Goal: Task Accomplishment & Management: Manage account settings

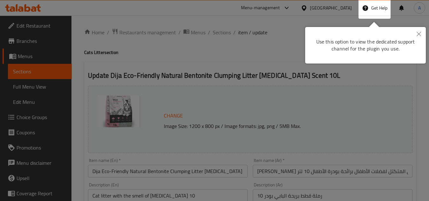
click at [416, 37] on button "Close" at bounding box center [419, 34] width 14 height 15
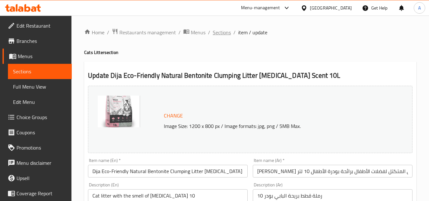
click at [215, 32] on span "Sections" at bounding box center [222, 33] width 18 height 8
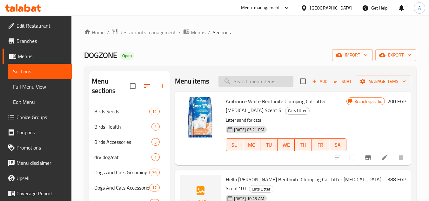
click at [259, 87] on input "search" at bounding box center [256, 81] width 75 height 11
paste input "6772504487567"
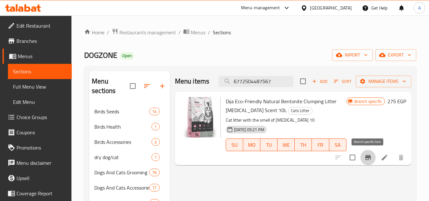
click at [365, 157] on icon "Branch-specific-item" at bounding box center [368, 158] width 8 height 8
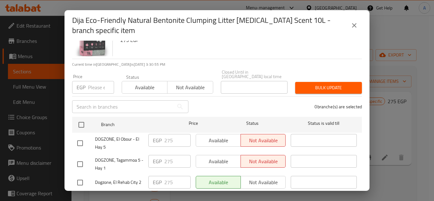
scroll to position [56, 0]
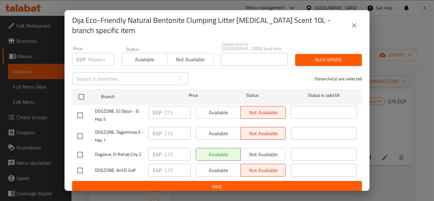
click at [353, 25] on icon "close" at bounding box center [354, 26] width 8 height 8
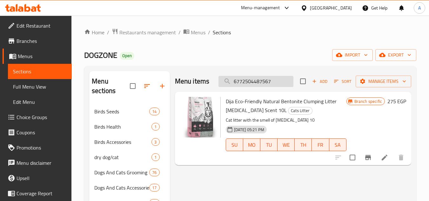
click at [262, 81] on input "6772504487567" at bounding box center [256, 81] width 75 height 11
paste input "74"
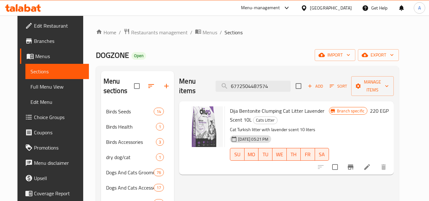
type input "6772504487574"
click at [358, 159] on button "Branch-specific-item" at bounding box center [350, 166] width 15 height 15
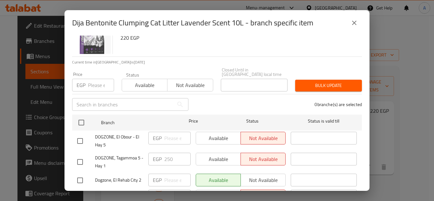
scroll to position [51, 0]
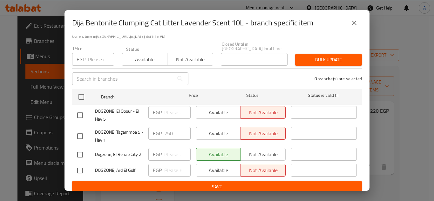
click at [98, 57] on input "number" at bounding box center [101, 59] width 26 height 13
paste input "275"
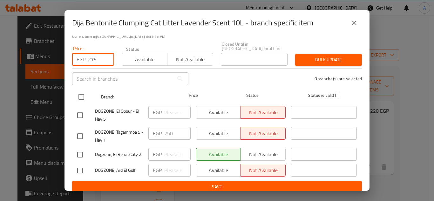
type input "275"
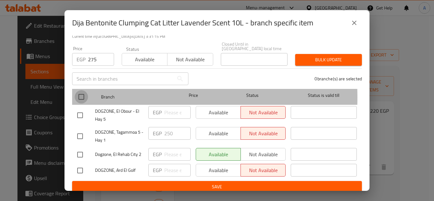
click at [85, 93] on input "checkbox" at bounding box center [81, 96] width 13 height 13
checkbox input "true"
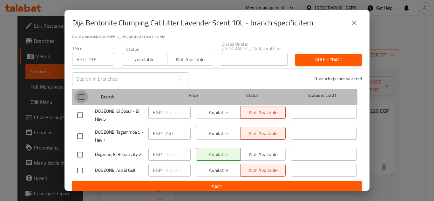
checkbox input "true"
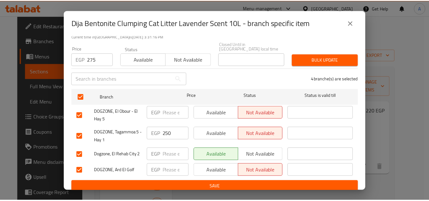
scroll to position [0, 0]
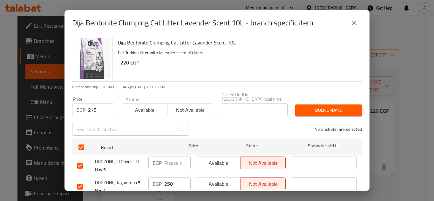
click at [316, 106] on span "Bulk update" at bounding box center [328, 110] width 57 height 8
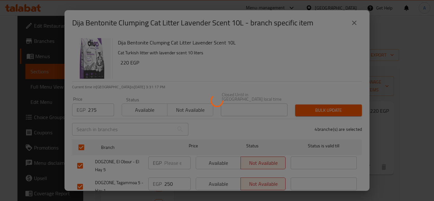
click at [385, 158] on div at bounding box center [217, 100] width 434 height 201
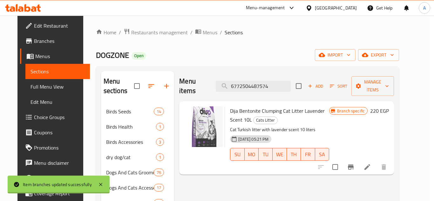
click at [385, 158] on div at bounding box center [217, 100] width 434 height 201
click at [385, 159] on div at bounding box center [352, 166] width 78 height 15
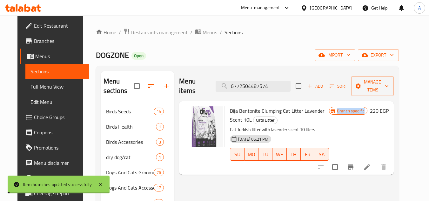
click at [370, 164] on icon at bounding box center [367, 167] width 6 height 6
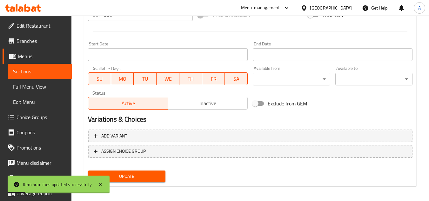
scroll to position [222, 0]
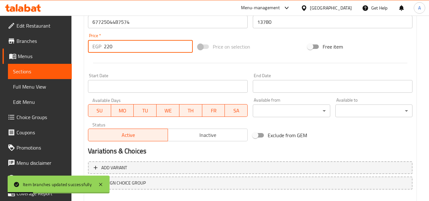
drag, startPoint x: 119, startPoint y: 47, endPoint x: 79, endPoint y: 64, distance: 43.1
click at [82, 60] on div "Home / Restaurants management / Menus / Sections / item / update Cats Litter se…" at bounding box center [250, 14] width 358 height 443
paste input "75"
type input "275"
click at [120, 74] on div "Start Date Start Date" at bounding box center [168, 82] width 160 height 19
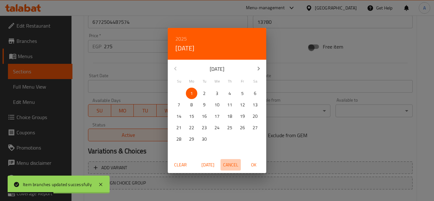
click at [231, 166] on span "Cancel" at bounding box center [230, 165] width 15 height 8
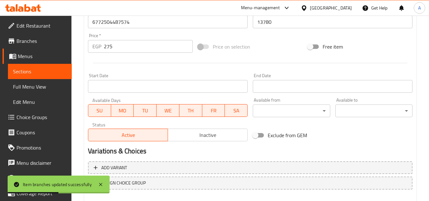
scroll to position [257, 0]
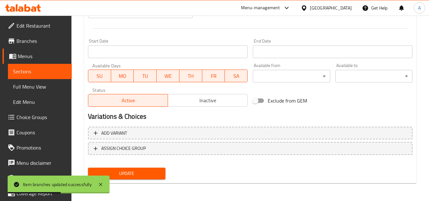
click at [148, 175] on span "Update" at bounding box center [126, 174] width 67 height 8
click at [80, 182] on icon at bounding box center [82, 185] width 8 height 8
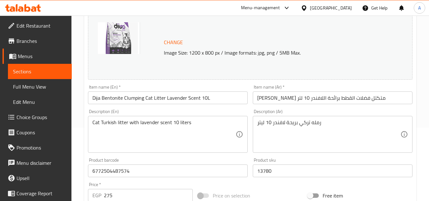
scroll to position [35, 0]
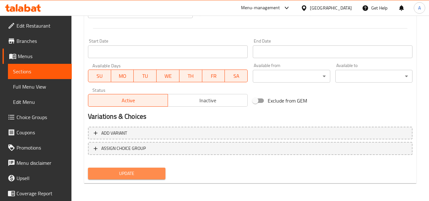
click at [149, 179] on button "Update" at bounding box center [126, 174] width 77 height 12
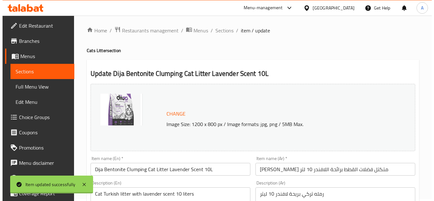
scroll to position [0, 0]
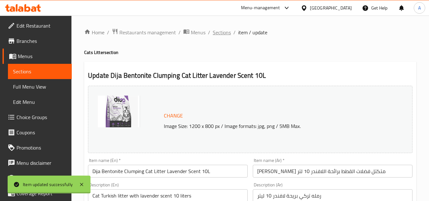
click at [216, 34] on span "Sections" at bounding box center [222, 33] width 18 height 8
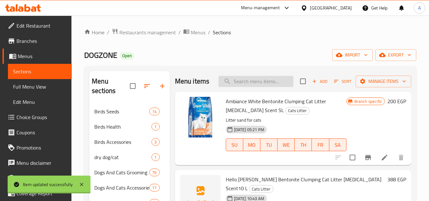
click at [267, 87] on input "search" at bounding box center [256, 81] width 75 height 11
paste input "6772504487796"
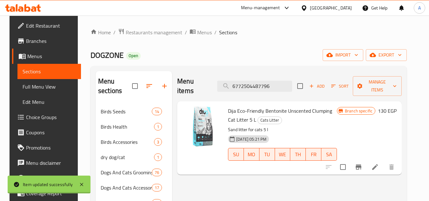
click at [362, 165] on icon "Branch-specific-item" at bounding box center [359, 167] width 6 height 5
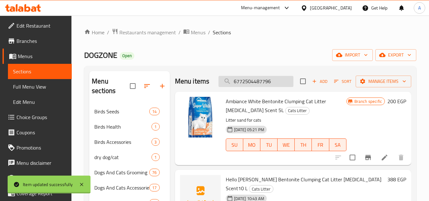
click at [278, 84] on input "6772504487796" at bounding box center [256, 81] width 75 height 11
type input "6772504487796"
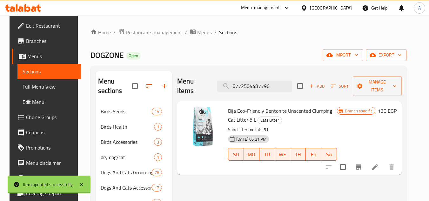
click at [363, 163] on icon "Branch-specific-item" at bounding box center [359, 167] width 8 height 8
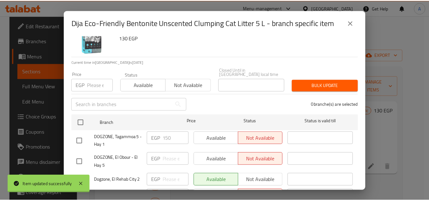
scroll to position [51, 0]
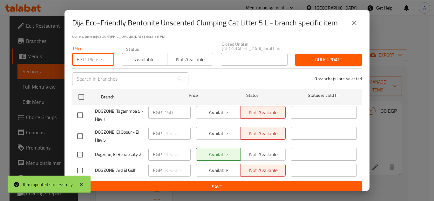
click at [92, 56] on input "number" at bounding box center [101, 59] width 26 height 13
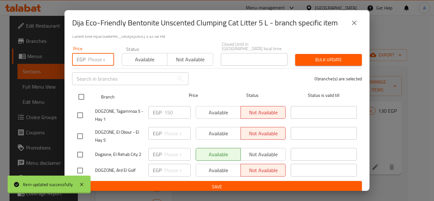
paste input "163"
type input "163"
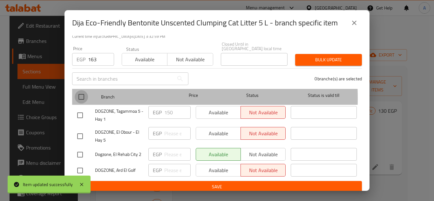
click at [80, 94] on input "checkbox" at bounding box center [81, 96] width 13 height 13
checkbox input "true"
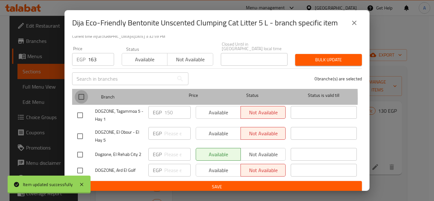
checkbox input "true"
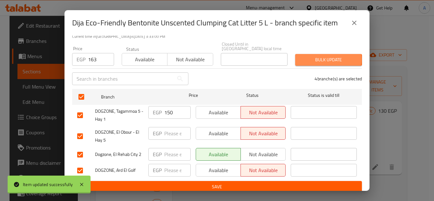
click at [318, 56] on span "Bulk update" at bounding box center [328, 60] width 57 height 8
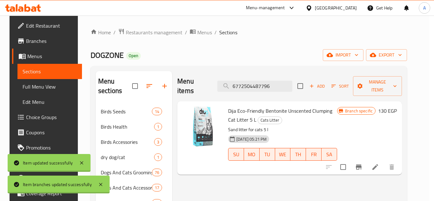
click at [386, 161] on div at bounding box center [217, 100] width 434 height 201
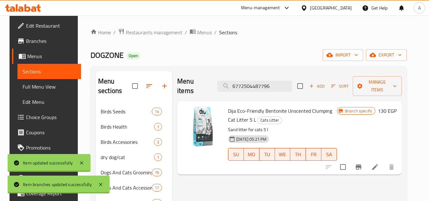
click at [379, 163] on icon at bounding box center [375, 167] width 8 height 8
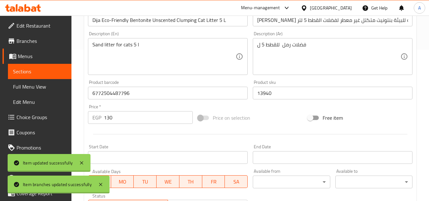
scroll to position [159, 0]
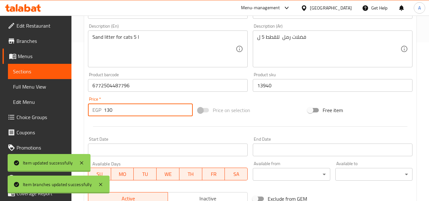
drag, startPoint x: 104, startPoint y: 116, endPoint x: 18, endPoint y: 116, distance: 85.5
click at [30, 116] on div "Edit Restaurant Branches Menus Sections Full Menu View Edit Menu Choice Groups …" at bounding box center [214, 78] width 429 height 443
paste input "63"
type input "163"
click at [132, 125] on div at bounding box center [250, 127] width 330 height 16
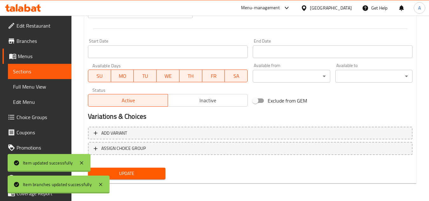
click at [144, 173] on span "Update" at bounding box center [126, 174] width 67 height 8
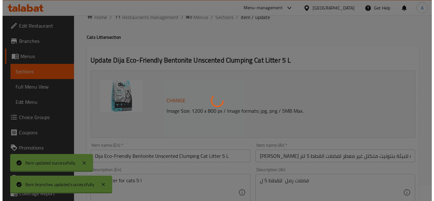
scroll to position [0, 0]
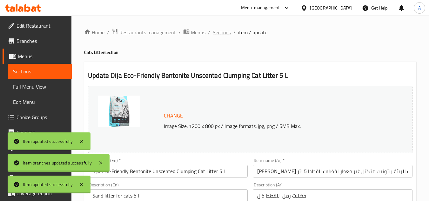
click at [220, 35] on span "Sections" at bounding box center [222, 33] width 18 height 8
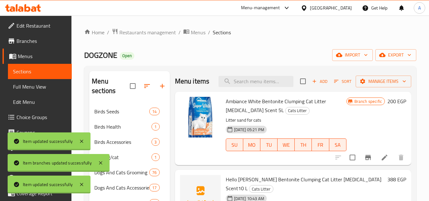
click at [251, 79] on div "Menu items Add Sort Manage items" at bounding box center [293, 81] width 236 height 21
click at [252, 84] on input "search" at bounding box center [256, 81] width 75 height 11
paste input "8681465602217"
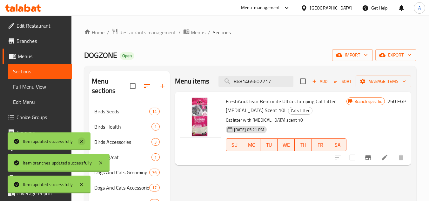
type input "8681465602217"
drag, startPoint x: 83, startPoint y: 141, endPoint x: 88, endPoint y: 146, distance: 6.1
click at [83, 141] on icon at bounding box center [82, 142] width 8 height 8
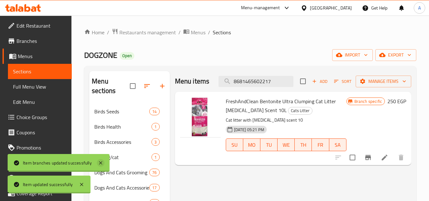
click at [101, 162] on icon at bounding box center [100, 162] width 3 height 3
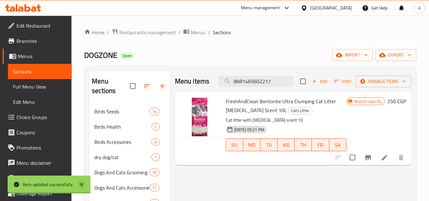
click at [81, 185] on icon at bounding box center [82, 185] width 8 height 8
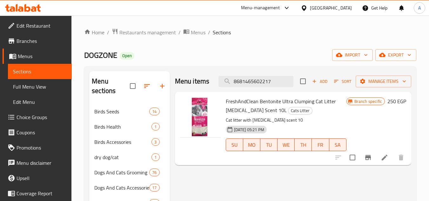
click at [266, 85] on input "8681465602217" at bounding box center [256, 81] width 75 height 11
click at [368, 158] on icon "Branch-specific-item" at bounding box center [368, 157] width 6 height 5
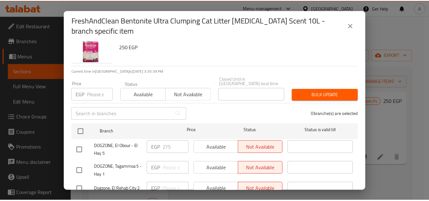
scroll to position [56, 0]
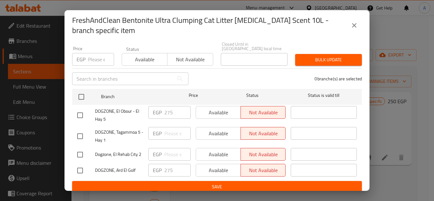
click at [86, 61] on div "EGP Price" at bounding box center [93, 59] width 42 height 13
paste input "313"
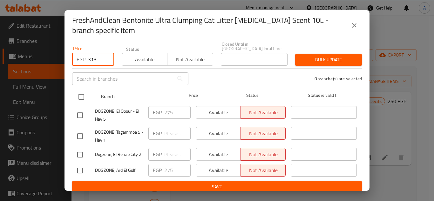
type input "313"
click at [81, 93] on input "checkbox" at bounding box center [81, 96] width 13 height 13
checkbox input "true"
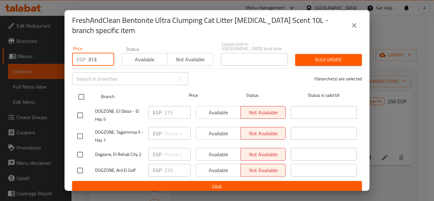
checkbox input "true"
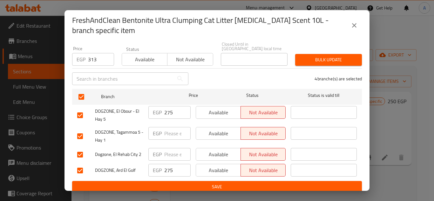
click at [316, 56] on span "Bulk update" at bounding box center [328, 60] width 57 height 8
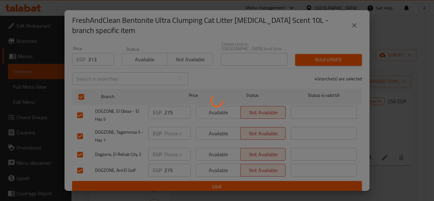
click at [388, 157] on div at bounding box center [217, 100] width 434 height 201
click at [386, 158] on div at bounding box center [217, 100] width 434 height 201
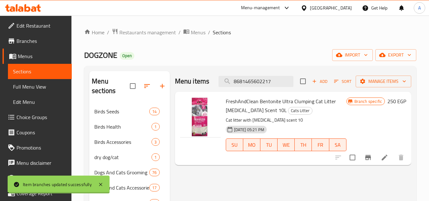
click at [385, 158] on icon at bounding box center [385, 158] width 6 height 6
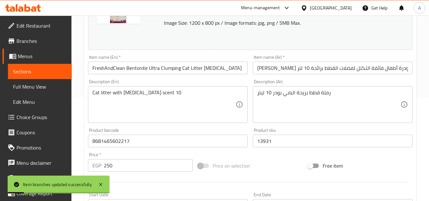
scroll to position [127, 0]
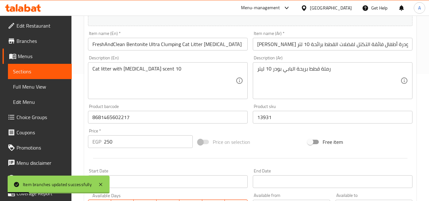
drag, startPoint x: 140, startPoint y: 140, endPoint x: 55, endPoint y: 146, distance: 85.7
click at [55, 146] on div "Edit Restaurant Branches Menus Sections Full Menu View Edit Menu Choice Groups …" at bounding box center [214, 109] width 429 height 443
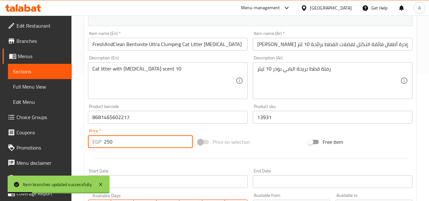
paste input "313"
type input "313"
drag, startPoint x: 147, startPoint y: 158, endPoint x: 189, endPoint y: 149, distance: 42.9
click at [147, 158] on div at bounding box center [250, 159] width 330 height 16
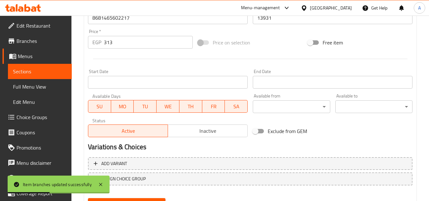
scroll to position [254, 0]
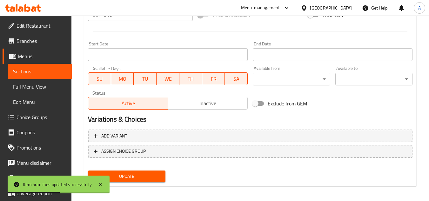
click at [344, 106] on div "Exclude from GEM" at bounding box center [305, 103] width 110 height 17
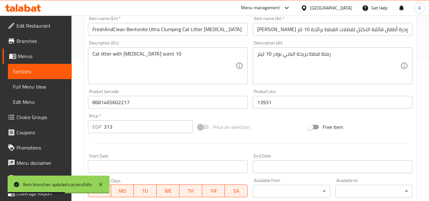
scroll to position [127, 0]
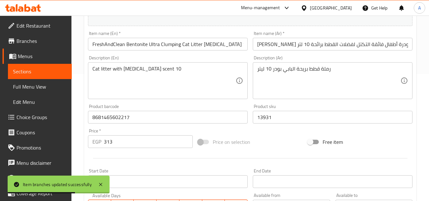
click at [268, 139] on div "Price on selection" at bounding box center [250, 141] width 110 height 17
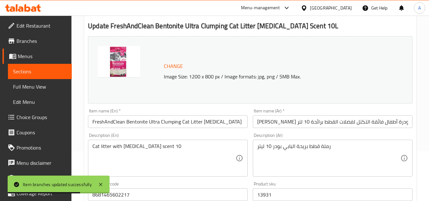
scroll to position [0, 0]
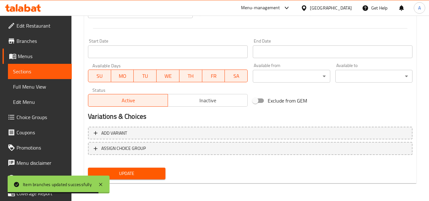
click at [149, 175] on span "Update" at bounding box center [126, 174] width 67 height 8
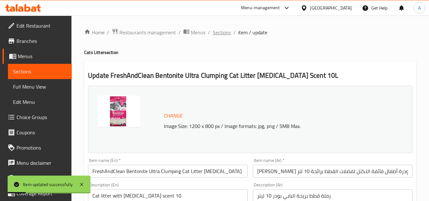
click at [222, 31] on span "Sections" at bounding box center [222, 33] width 18 height 8
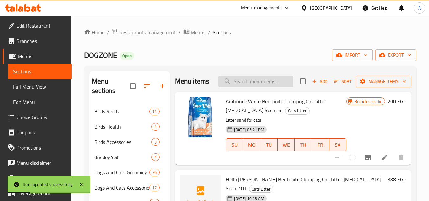
click at [243, 84] on input "search" at bounding box center [256, 81] width 75 height 11
paste input "8681465602194"
type input "8681465602194"
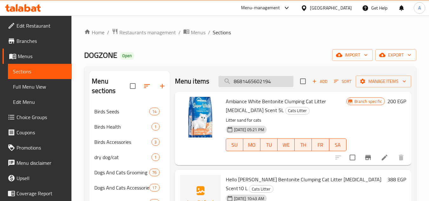
click at [271, 87] on input "8681465602194" at bounding box center [256, 81] width 75 height 11
paste input "search"
paste input "8681465602194"
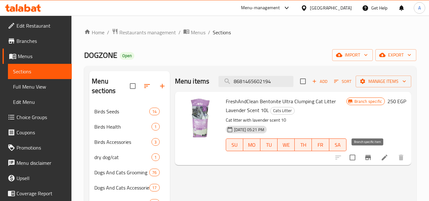
type input "8681465602194"
click at [369, 161] on icon "Branch-specific-item" at bounding box center [368, 158] width 8 height 8
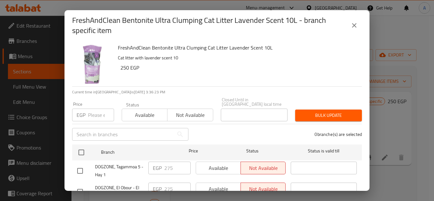
click at [94, 109] on input "number" at bounding box center [101, 115] width 26 height 13
paste input "313"
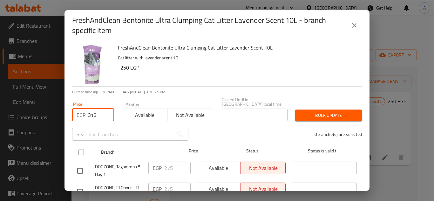
type input "313"
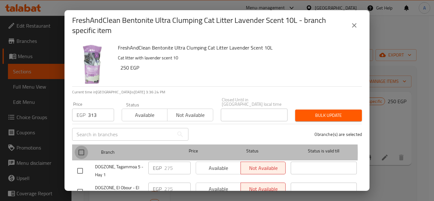
click at [82, 149] on input "checkbox" at bounding box center [81, 152] width 13 height 13
checkbox input "true"
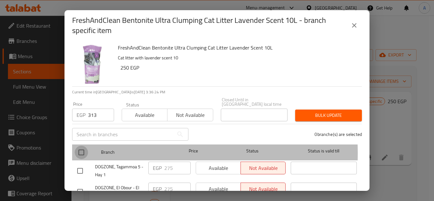
checkbox input "true"
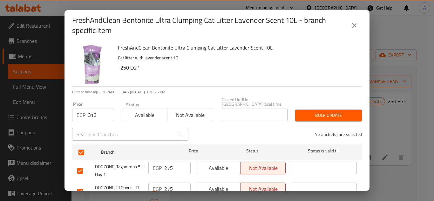
click at [239, 79] on div "FreshAndClean Bentonite Ultra Clumping Cat Litter Lavender Scent 10L Cat litter…" at bounding box center [237, 64] width 244 height 46
click at [317, 113] on span "Bulk update" at bounding box center [328, 116] width 57 height 8
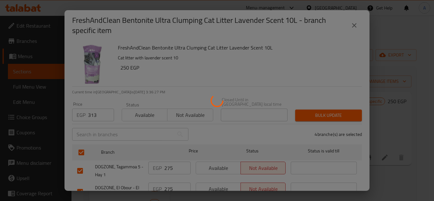
click at [383, 161] on div at bounding box center [217, 100] width 434 height 201
click at [383, 160] on div at bounding box center [217, 100] width 434 height 201
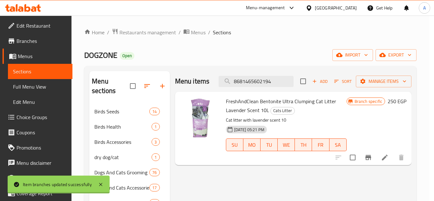
click at [383, 160] on div at bounding box center [217, 100] width 434 height 201
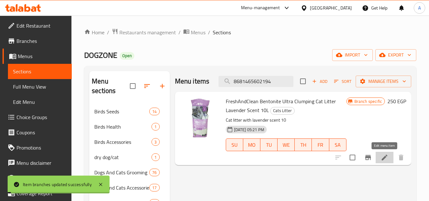
click at [383, 160] on icon at bounding box center [385, 158] width 6 height 6
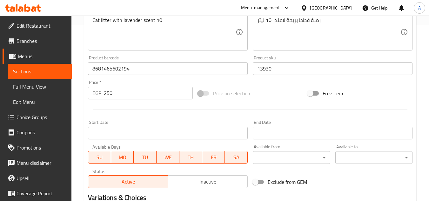
scroll to position [191, 0]
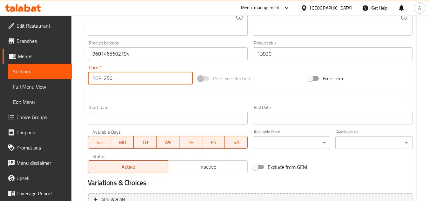
drag, startPoint x: 115, startPoint y: 78, endPoint x: 52, endPoint y: 95, distance: 65.2
click at [91, 81] on div "EGP 250 Price *" at bounding box center [140, 78] width 105 height 13
paste input "313"
type input "313"
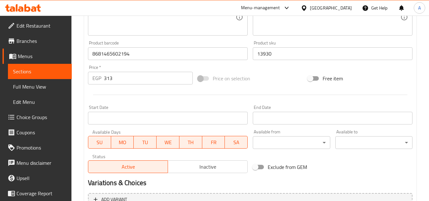
click at [131, 95] on div at bounding box center [250, 95] width 330 height 16
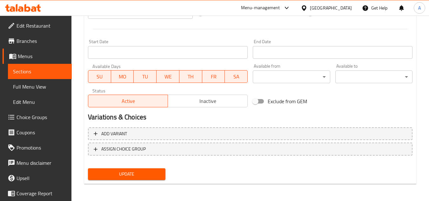
scroll to position [257, 0]
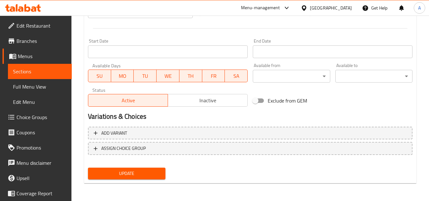
click at [144, 174] on span "Update" at bounding box center [126, 174] width 67 height 8
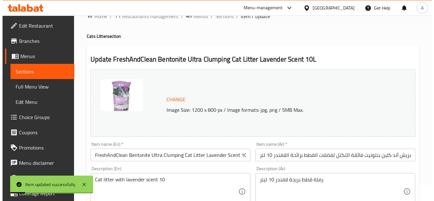
scroll to position [0, 0]
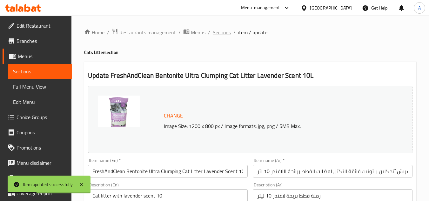
click at [225, 34] on span "Sections" at bounding box center [222, 33] width 18 height 8
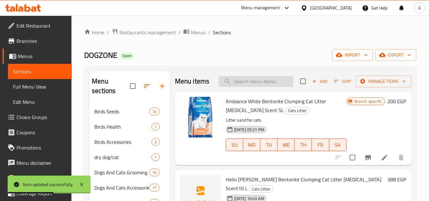
drag, startPoint x: 240, startPoint y: 84, endPoint x: 252, endPoint y: 84, distance: 11.8
click at [241, 84] on input "search" at bounding box center [256, 81] width 75 height 11
paste input "8681465602231"
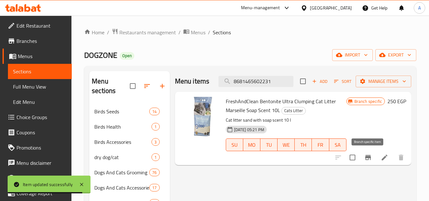
type input "8681465602231"
click at [365, 154] on icon "Branch-specific-item" at bounding box center [368, 158] width 8 height 8
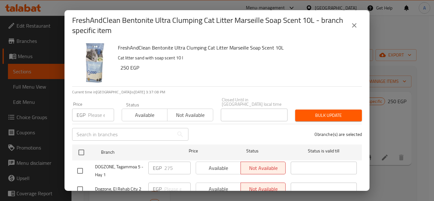
click at [95, 113] on input "number" at bounding box center [101, 115] width 26 height 13
paste input "313"
type input "313"
click at [215, 74] on div "FreshAndClean Bentonite Ultra Clumping Cat Litter Marseille Soap Scent 10L Cat …" at bounding box center [237, 64] width 244 height 46
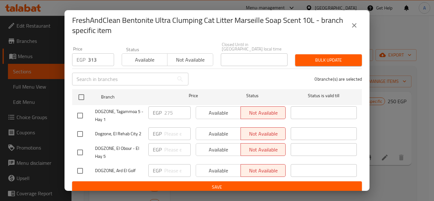
scroll to position [56, 0]
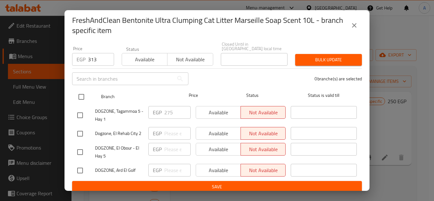
click at [84, 94] on input "checkbox" at bounding box center [81, 96] width 13 height 13
checkbox input "true"
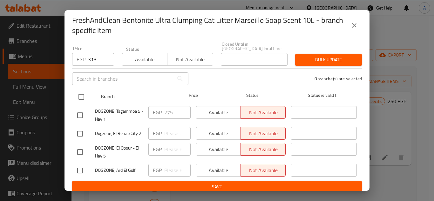
checkbox input "true"
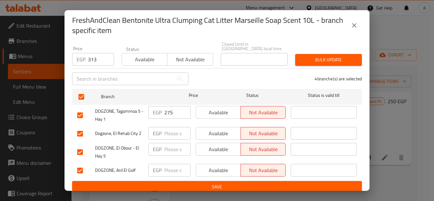
click at [241, 70] on div "4 branche(s) are selected" at bounding box center [278, 78] width 173 height 23
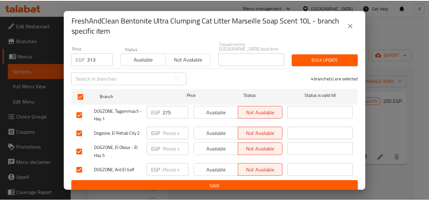
scroll to position [0, 0]
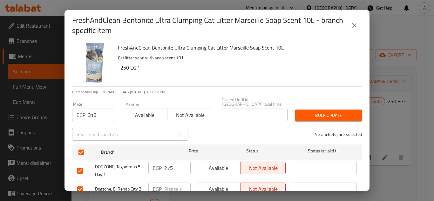
click at [311, 112] on span "Bulk update" at bounding box center [328, 116] width 57 height 8
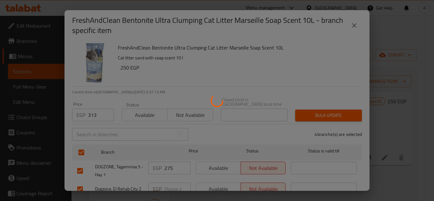
click at [384, 158] on div at bounding box center [217, 100] width 434 height 201
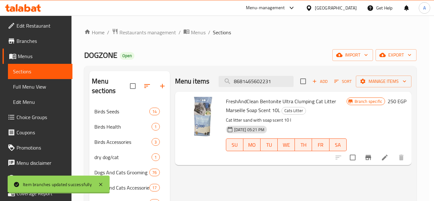
click at [384, 158] on div at bounding box center [370, 157] width 78 height 15
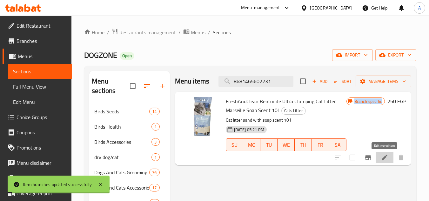
click at [384, 158] on icon at bounding box center [385, 158] width 6 height 6
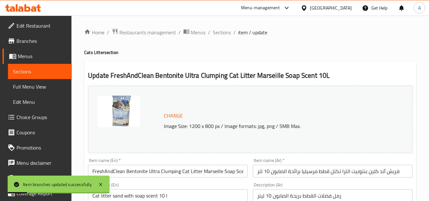
click at [311, 71] on h2 "Update FreshAndClean Bentonite Ultra Clumping Cat Litter Marseille Soap Scent 1…" at bounding box center [250, 76] width 325 height 10
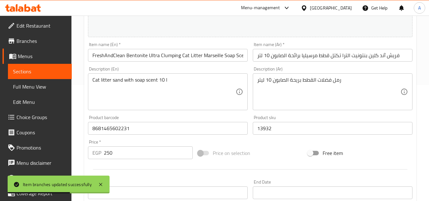
scroll to position [127, 0]
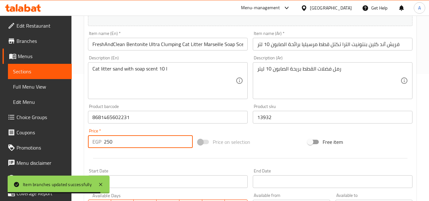
drag, startPoint x: 129, startPoint y: 140, endPoint x: 4, endPoint y: 148, distance: 124.8
click at [8, 147] on div "Edit Restaurant Branches Menus Sections Full Menu View Edit Menu Choice Groups …" at bounding box center [214, 109] width 429 height 443
paste input "313"
type input "313"
click at [299, 137] on div "Price on selection" at bounding box center [250, 141] width 110 height 17
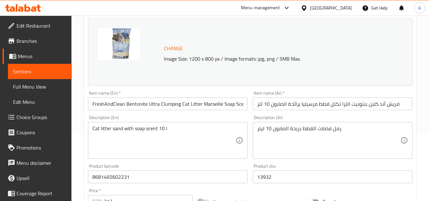
scroll to position [0, 0]
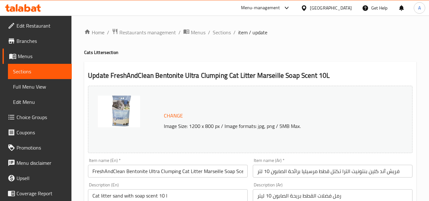
click at [259, 160] on div "Item name (Ar)   * فريش آند كلين بنتونيت الترا تكتل قطط مرسيليا برائحة الصابون …" at bounding box center [333, 167] width 160 height 19
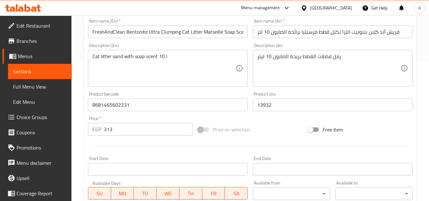
scroll to position [254, 0]
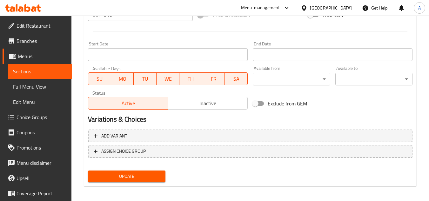
click at [147, 183] on div "Update" at bounding box center [126, 176] width 82 height 17
click at [140, 168] on div "Update" at bounding box center [126, 176] width 82 height 17
click at [150, 173] on span "Update" at bounding box center [126, 177] width 67 height 8
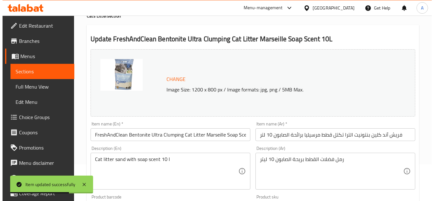
scroll to position [0, 0]
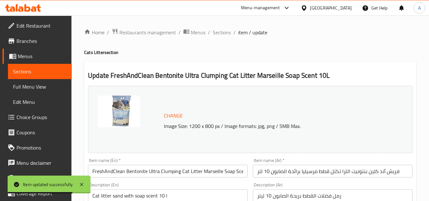
drag, startPoint x: 218, startPoint y: 33, endPoint x: 233, endPoint y: 46, distance: 19.2
click at [218, 33] on span "Sections" at bounding box center [222, 33] width 18 height 8
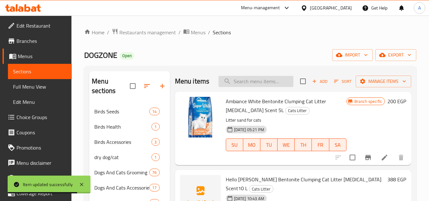
click at [243, 87] on input "search" at bounding box center [256, 81] width 75 height 11
paste input "8680122862865"
type input "8680122862865"
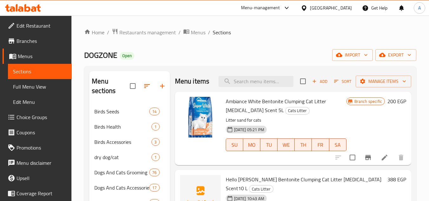
paste input "8680122862865"
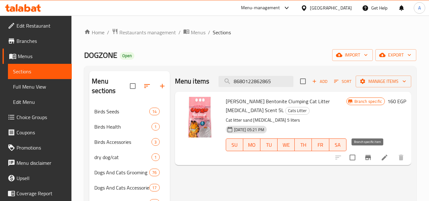
type input "8680122862865"
click at [367, 157] on icon "Branch-specific-item" at bounding box center [368, 157] width 6 height 5
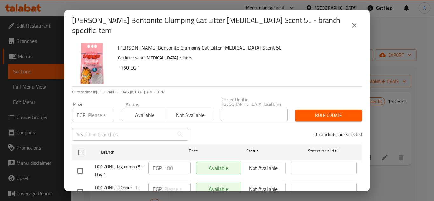
click at [98, 116] on input "number" at bounding box center [101, 115] width 26 height 13
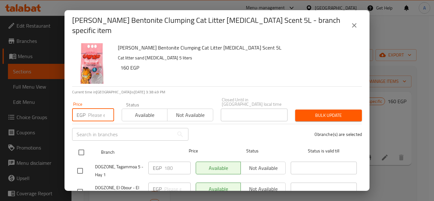
paste input "200"
type input "200"
click at [78, 151] on input "checkbox" at bounding box center [81, 152] width 13 height 13
checkbox input "true"
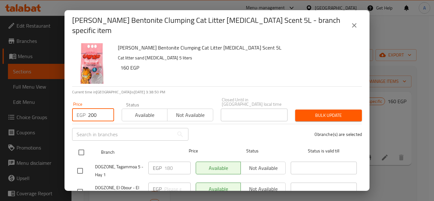
checkbox input "true"
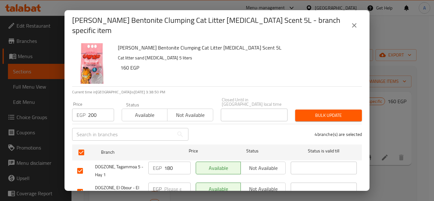
click at [314, 113] on span "Bulk update" at bounding box center [328, 116] width 57 height 8
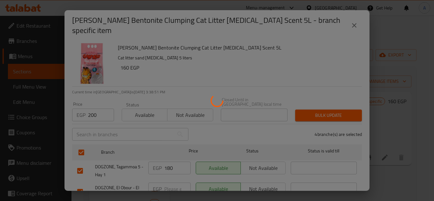
click at [387, 161] on div at bounding box center [217, 100] width 434 height 201
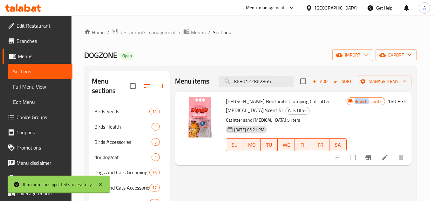
click at [387, 161] on div at bounding box center [217, 100] width 434 height 201
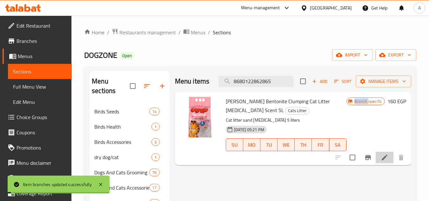
click at [386, 160] on icon at bounding box center [385, 158] width 8 height 8
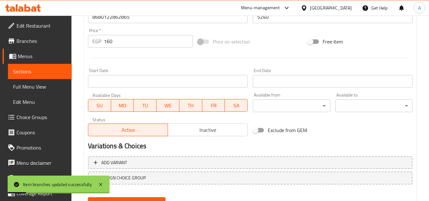
scroll to position [193, 0]
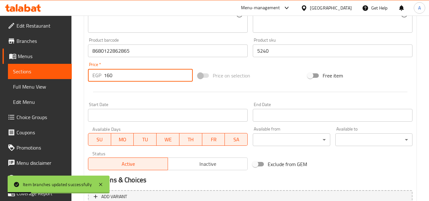
drag, startPoint x: 125, startPoint y: 77, endPoint x: 24, endPoint y: 94, distance: 103.2
click at [66, 82] on div "Edit Restaurant Branches Menus Sections Full Menu View Edit Menu Choice Groups …" at bounding box center [214, 43] width 429 height 443
paste input "20"
type input "200"
click at [118, 99] on div at bounding box center [250, 92] width 330 height 16
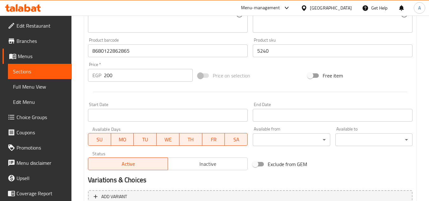
scroll to position [0, 0]
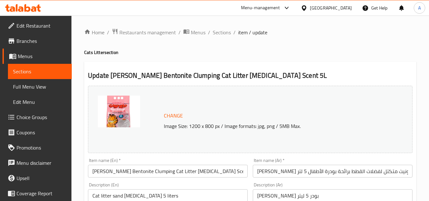
click at [189, 52] on h4 "Cats Litter section" at bounding box center [250, 52] width 332 height 6
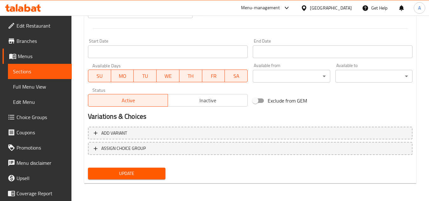
drag, startPoint x: 149, startPoint y: 170, endPoint x: 166, endPoint y: 154, distance: 23.8
click at [148, 170] on span "Update" at bounding box center [126, 174] width 67 height 8
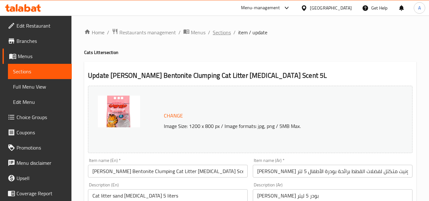
click at [222, 35] on span "Sections" at bounding box center [222, 33] width 18 height 8
click at [223, 32] on span "Sections" at bounding box center [222, 33] width 18 height 8
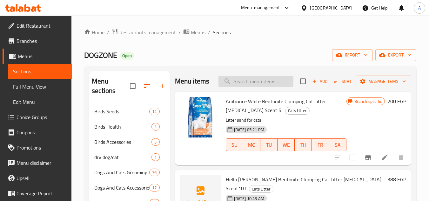
drag, startPoint x: 245, startPoint y: 74, endPoint x: 247, endPoint y: 81, distance: 7.9
click at [247, 79] on div "Menu items Add Sort Manage items" at bounding box center [293, 81] width 236 height 21
click at [248, 87] on input "search" at bounding box center [256, 81] width 75 height 11
paste input "8680122862919"
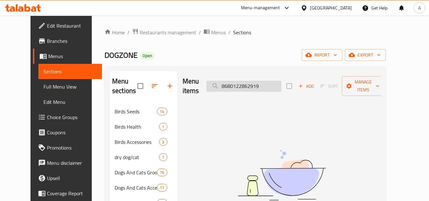
click at [251, 81] on input "8680122862919" at bounding box center [244, 86] width 75 height 11
paste input "872"
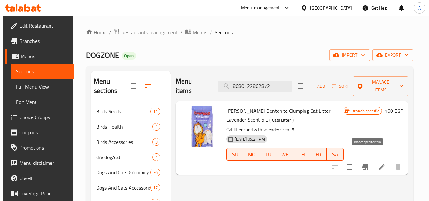
type input "8680122862872"
click at [368, 163] on icon "Branch-specific-item" at bounding box center [366, 167] width 8 height 8
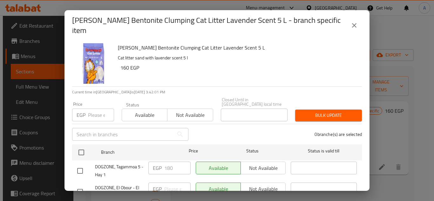
drag, startPoint x: 95, startPoint y: 104, endPoint x: 94, endPoint y: 113, distance: 9.0
click at [96, 109] on input "number" at bounding box center [101, 115] width 26 height 13
paste input "200"
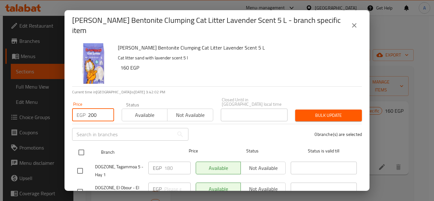
type input "200"
click at [83, 146] on input "checkbox" at bounding box center [81, 152] width 13 height 13
checkbox input "true"
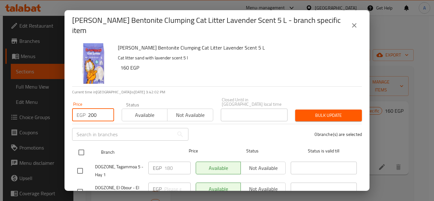
checkbox input "true"
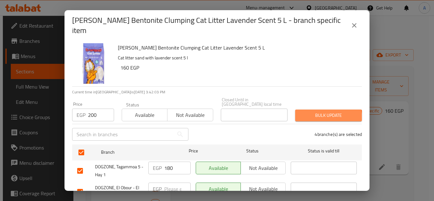
click at [319, 112] on span "Bulk update" at bounding box center [328, 116] width 57 height 8
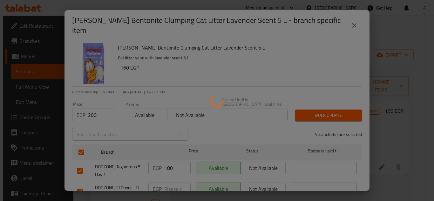
click at [387, 158] on div at bounding box center [217, 100] width 434 height 201
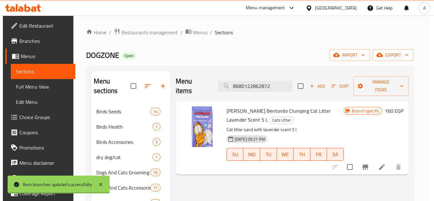
click at [387, 158] on div at bounding box center [217, 100] width 434 height 201
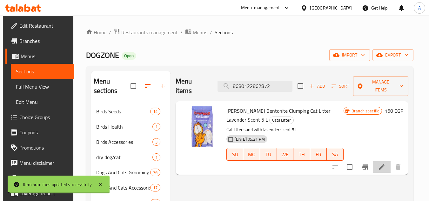
click at [386, 163] on icon at bounding box center [382, 167] width 8 height 8
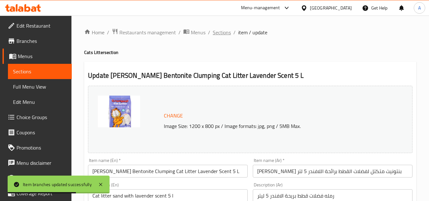
click at [219, 31] on span "Sections" at bounding box center [222, 33] width 18 height 8
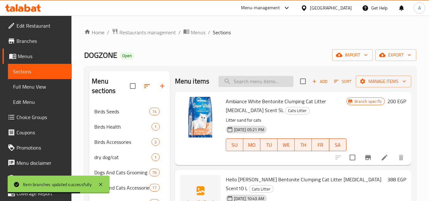
click at [274, 87] on input "search" at bounding box center [256, 81] width 75 height 11
paste input "8680122862872"
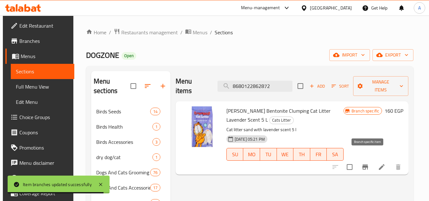
type input "8680122862872"
click at [382, 163] on icon at bounding box center [382, 167] width 8 height 8
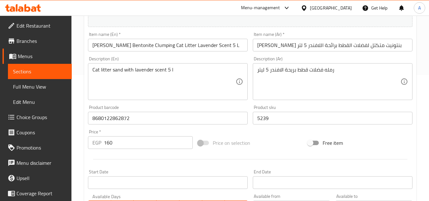
scroll to position [127, 0]
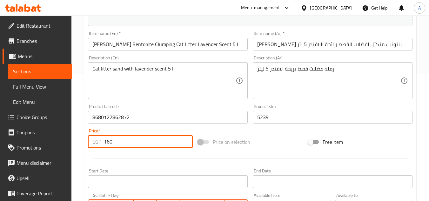
drag, startPoint x: 133, startPoint y: 147, endPoint x: 14, endPoint y: 145, distance: 118.8
click at [28, 145] on div "Edit Restaurant Branches Menus Sections Full Menu View Edit Menu Choice Groups …" at bounding box center [214, 109] width 429 height 443
paste input "20"
type input "200"
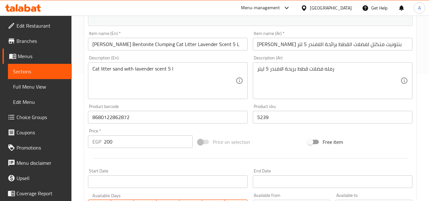
click at [271, 145] on div "Price on selection" at bounding box center [250, 141] width 110 height 17
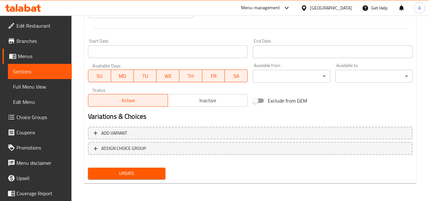
click at [158, 170] on span "Update" at bounding box center [126, 174] width 67 height 8
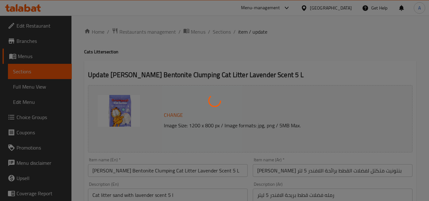
scroll to position [0, 0]
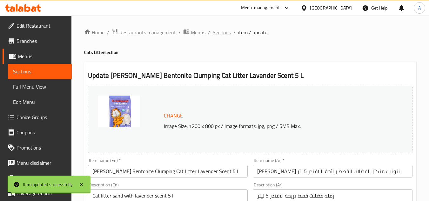
click at [224, 32] on span "Sections" at bounding box center [222, 33] width 18 height 8
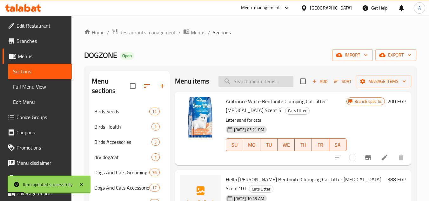
click at [261, 87] on input "search" at bounding box center [256, 81] width 75 height 11
paste input "8680122862872"
type input "8680122862872"
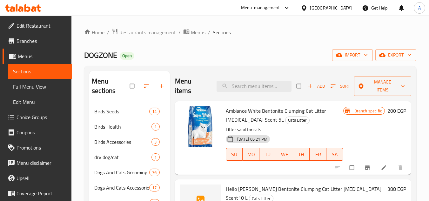
click at [265, 85] on input "search" at bounding box center [254, 86] width 75 height 11
paste input "8680122862872"
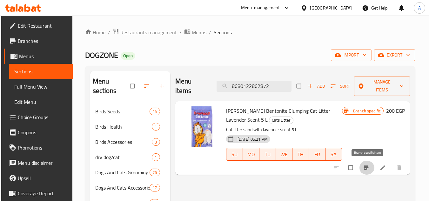
click at [369, 169] on icon "Branch-specific-item" at bounding box center [366, 168] width 6 height 6
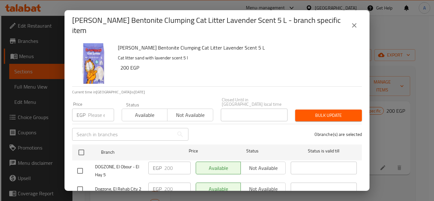
scroll to position [51, 0]
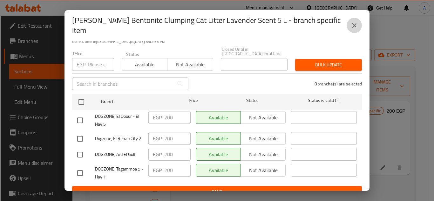
click at [352, 25] on icon "close" at bounding box center [354, 26] width 8 height 8
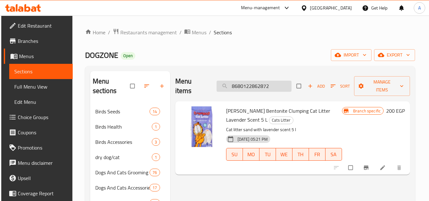
click at [273, 83] on input "8680122862872" at bounding box center [254, 86] width 75 height 11
paste input "89"
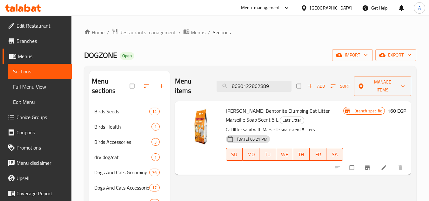
type input "8680122862889"
click at [370, 165] on icon "Branch-specific-item" at bounding box center [367, 168] width 6 height 6
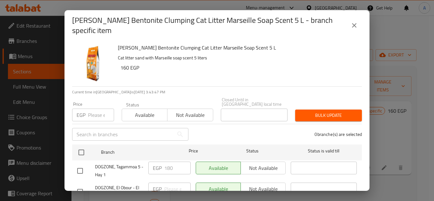
click at [97, 115] on input "number" at bounding box center [101, 115] width 26 height 13
paste input "200"
type input "200"
click at [221, 78] on div "Garfield White Bentonite Clumping Cat Litter Marseille Soap Scent 5 L Cat litte…" at bounding box center [237, 64] width 244 height 46
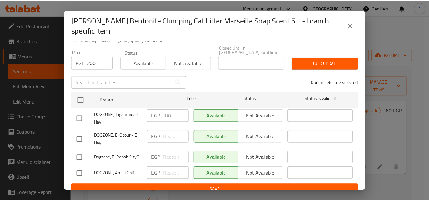
scroll to position [56, 0]
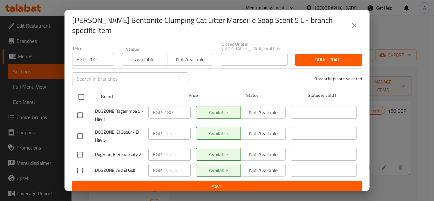
click at [79, 93] on input "checkbox" at bounding box center [81, 96] width 13 height 13
checkbox input "true"
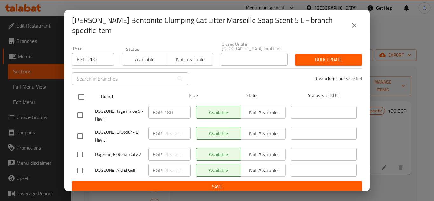
checkbox input "true"
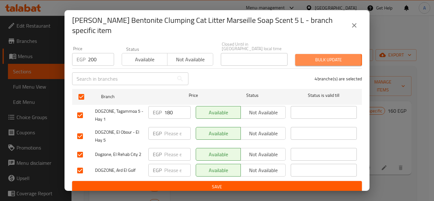
click at [312, 56] on span "Bulk update" at bounding box center [328, 60] width 57 height 8
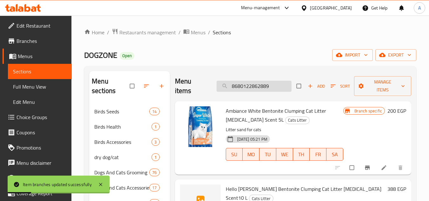
click at [281, 89] on input "8680122862889" at bounding box center [254, 86] width 75 height 11
paste input "8680122862889"
type input "8680122862889"
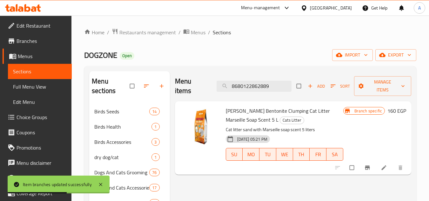
click at [382, 173] on li at bounding box center [385, 168] width 18 height 10
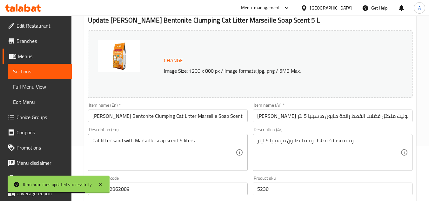
scroll to position [191, 0]
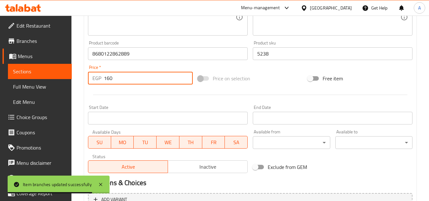
click at [113, 80] on input "160" at bounding box center [148, 78] width 89 height 13
paste input "200"
paste input "number"
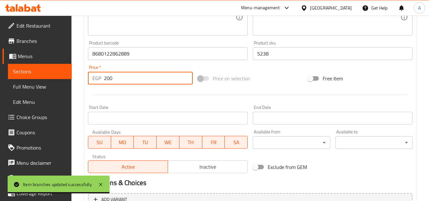
type input "200"
click at [136, 92] on div at bounding box center [250, 95] width 330 height 16
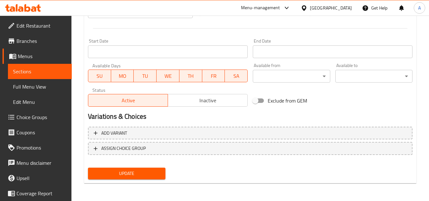
click at [161, 180] on button "Update" at bounding box center [126, 174] width 77 height 12
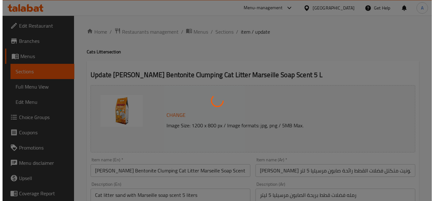
scroll to position [0, 0]
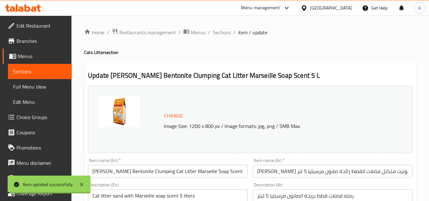
drag, startPoint x: 226, startPoint y: 35, endPoint x: 237, endPoint y: 3, distance: 33.1
click at [226, 35] on span "Sections" at bounding box center [222, 33] width 18 height 8
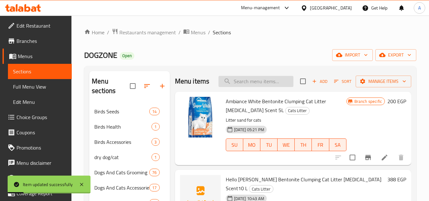
click at [253, 87] on input "search" at bounding box center [256, 81] width 75 height 11
paste input "8680122862933"
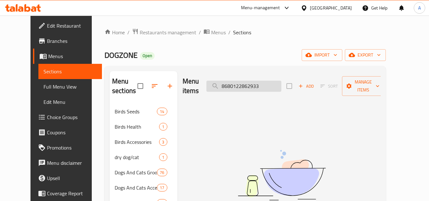
paste input "622400176506"
paste input "117"
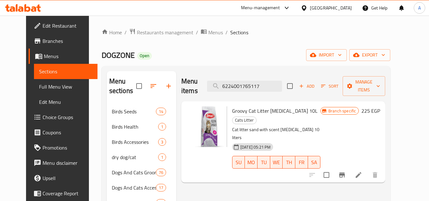
type input "6224001765117"
click at [345, 173] on icon "Branch-specific-item" at bounding box center [342, 175] width 6 height 5
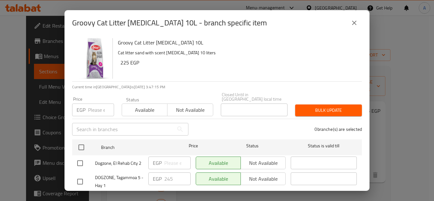
drag, startPoint x: 90, startPoint y: 114, endPoint x: 93, endPoint y: 111, distance: 4.5
click at [92, 113] on div "Price EGP Price" at bounding box center [93, 106] width 50 height 27
click at [96, 107] on input "number" at bounding box center [101, 110] width 26 height 13
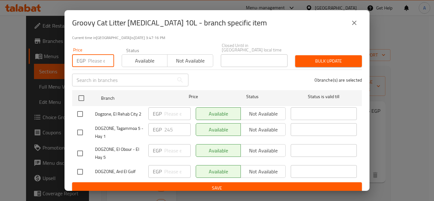
paste input "281"
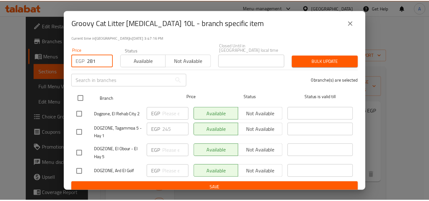
scroll to position [51, 0]
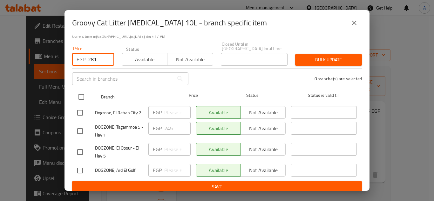
type input "281"
click at [80, 92] on input "checkbox" at bounding box center [81, 96] width 13 height 13
checkbox input "true"
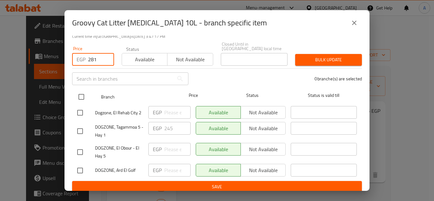
checkbox input "true"
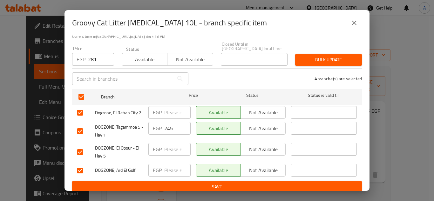
click at [344, 56] on span "Bulk update" at bounding box center [328, 60] width 57 height 8
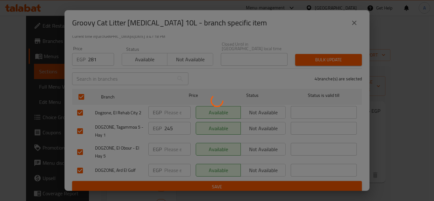
click at [386, 148] on div at bounding box center [217, 100] width 434 height 201
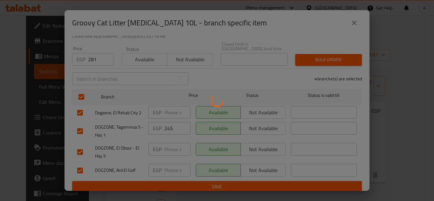
click at [386, 148] on div at bounding box center [217, 100] width 434 height 201
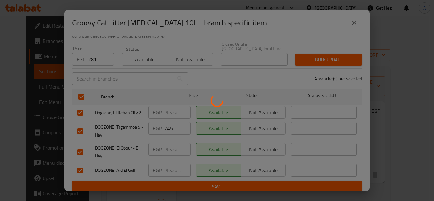
click at [386, 148] on div at bounding box center [217, 100] width 434 height 201
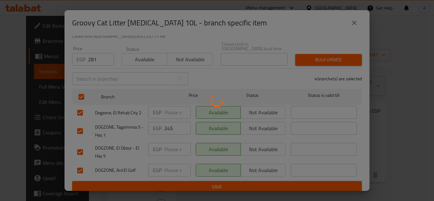
click at [386, 148] on div at bounding box center [217, 100] width 434 height 201
click at [386, 147] on div at bounding box center [217, 100] width 434 height 201
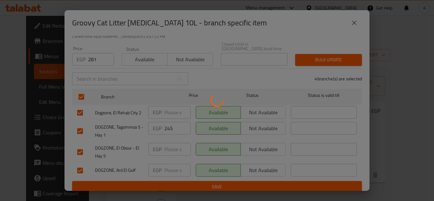
click at [386, 147] on div at bounding box center [217, 100] width 434 height 201
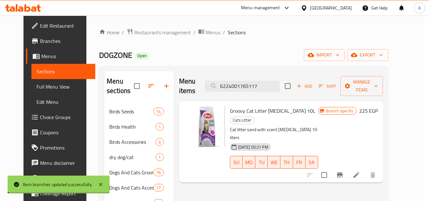
click at [360, 171] on icon at bounding box center [357, 175] width 8 height 8
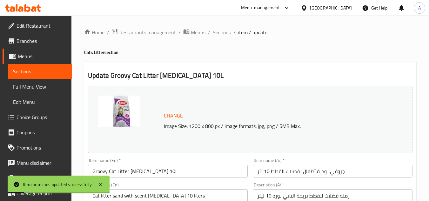
drag, startPoint x: 370, startPoint y: 72, endPoint x: 372, endPoint y: 81, distance: 8.6
click at [371, 80] on h2 "Update Groovy Cat Litter Baby Powder 10L" at bounding box center [250, 76] width 325 height 10
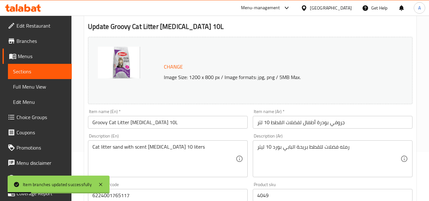
scroll to position [127, 0]
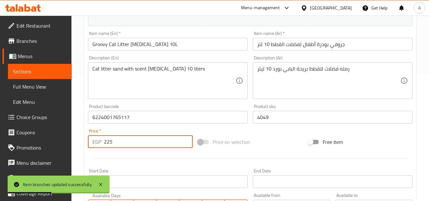
drag, startPoint x: 138, startPoint y: 144, endPoint x: 100, endPoint y: 150, distance: 38.0
click at [100, 150] on div "Price   * EGP 225 Price *" at bounding box center [140, 138] width 110 height 24
paste input "81"
type input "281"
click at [274, 143] on div "Price on selection" at bounding box center [250, 141] width 110 height 17
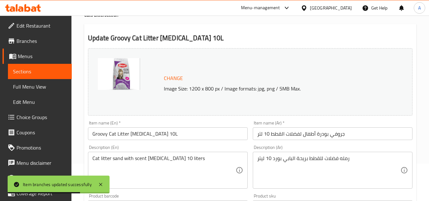
scroll to position [0, 0]
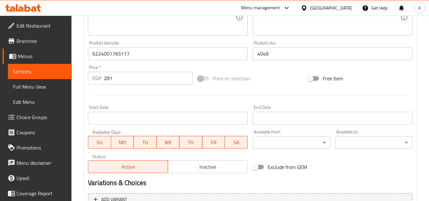
click at [288, 84] on div "Price on selection" at bounding box center [250, 78] width 110 height 17
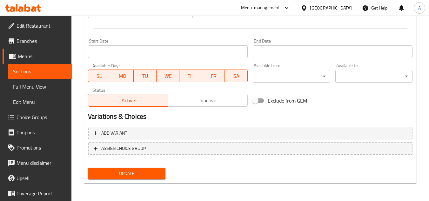
click at [154, 179] on button "Update" at bounding box center [126, 174] width 77 height 12
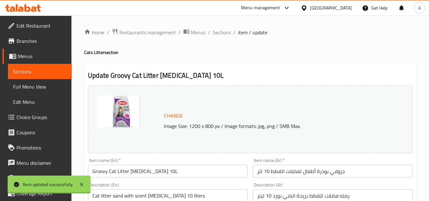
drag, startPoint x: 225, startPoint y: 36, endPoint x: 211, endPoint y: 7, distance: 32.4
click at [225, 36] on span "Sections" at bounding box center [222, 33] width 18 height 8
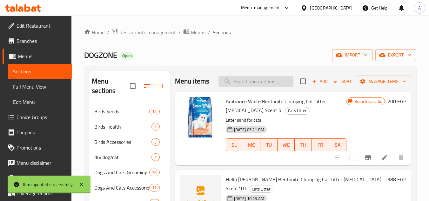
drag, startPoint x: 256, startPoint y: 79, endPoint x: 259, endPoint y: 83, distance: 5.0
click at [258, 80] on div "Menu items Add Sort Manage items" at bounding box center [293, 81] width 236 height 21
click at [260, 85] on input "search" at bounding box center [256, 81] width 75 height 11
paste input "6224001765049"
paste input "131"
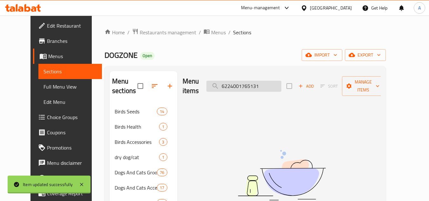
click at [247, 81] on input "6224001765131" at bounding box center [244, 86] width 75 height 11
paste input "24"
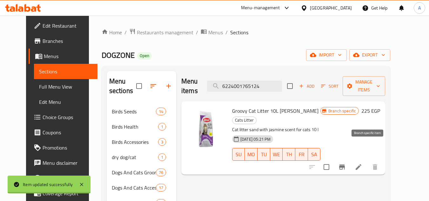
type input "6224001765124"
click at [345, 165] on icon "Branch-specific-item" at bounding box center [342, 167] width 6 height 5
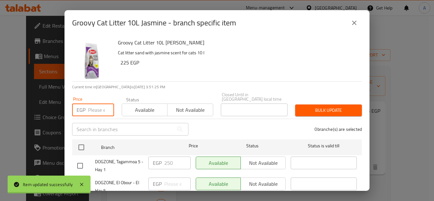
click at [101, 104] on input "number" at bounding box center [101, 110] width 26 height 13
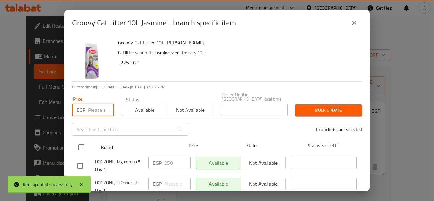
paste input "281"
type input "281"
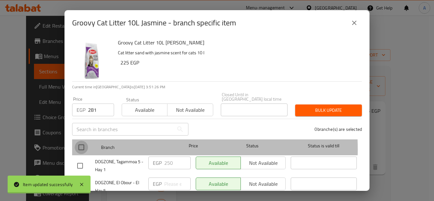
click at [84, 145] on input "checkbox" at bounding box center [81, 147] width 13 height 13
checkbox input "true"
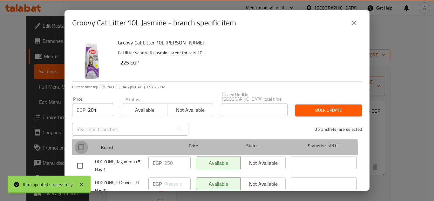
checkbox input "true"
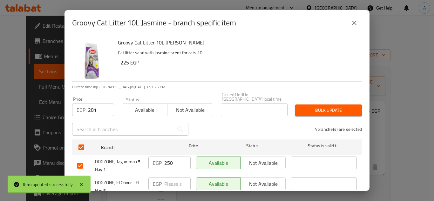
click at [316, 107] on span "Bulk update" at bounding box center [328, 110] width 57 height 8
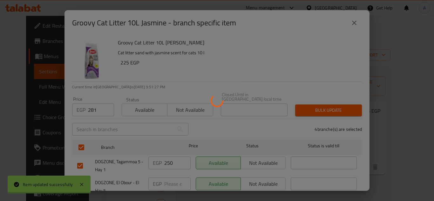
click at [382, 148] on div at bounding box center [217, 100] width 434 height 201
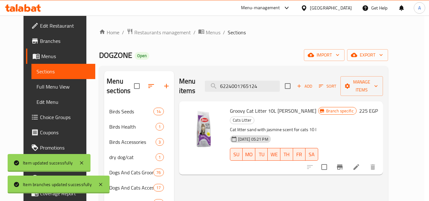
click at [360, 163] on icon at bounding box center [357, 167] width 8 height 8
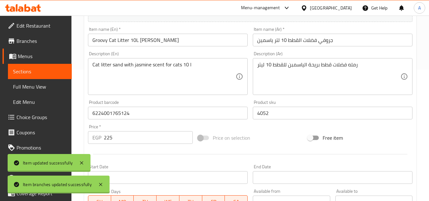
scroll to position [159, 0]
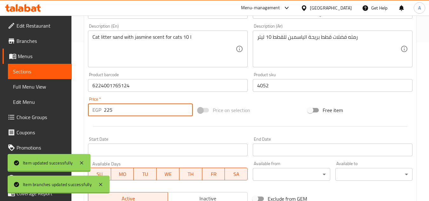
drag, startPoint x: 96, startPoint y: 110, endPoint x: 85, endPoint y: 110, distance: 10.8
click at [85, 110] on div "Update Groovy Cat Litter 10L Jasmine Change Image Size: 1200 x 800 px / Image f…" at bounding box center [250, 92] width 332 height 379
paste input "81"
type input "281"
click at [136, 122] on div at bounding box center [250, 127] width 330 height 16
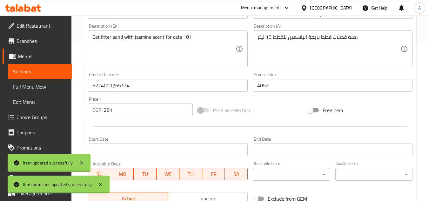
click at [270, 119] on div at bounding box center [250, 127] width 330 height 16
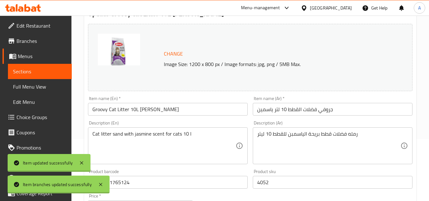
scroll to position [0, 0]
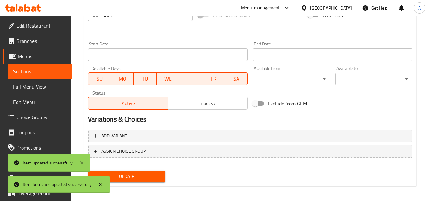
click at [152, 180] on span "Update" at bounding box center [126, 177] width 67 height 8
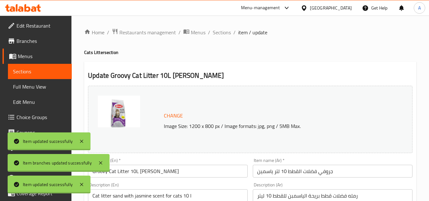
drag, startPoint x: 226, startPoint y: 36, endPoint x: 212, endPoint y: 2, distance: 36.9
click at [225, 36] on span "Sections" at bounding box center [222, 33] width 18 height 8
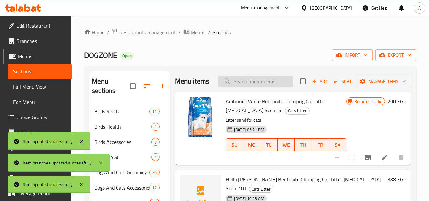
click at [242, 81] on input "search" at bounding box center [256, 81] width 75 height 11
paste input "812487010"
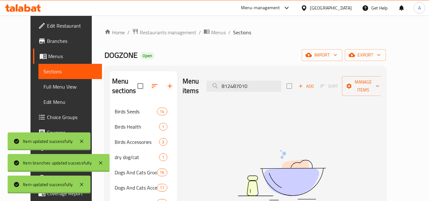
click at [251, 53] on div "DOGZONE Open import export" at bounding box center [245, 55] width 281 height 12
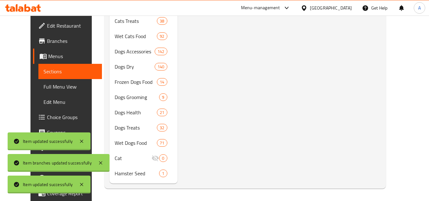
scroll to position [274, 0]
click at [80, 135] on div "Item updated successfully" at bounding box center [49, 141] width 83 height 18
click at [83, 140] on icon at bounding box center [81, 141] width 3 height 3
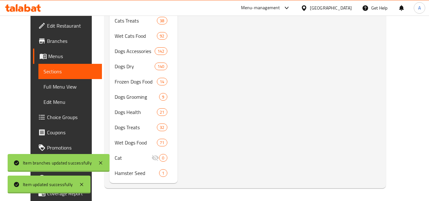
click at [108, 161] on div "Item branches updated successfully" at bounding box center [59, 163] width 102 height 18
click at [102, 163] on icon at bounding box center [101, 163] width 8 height 8
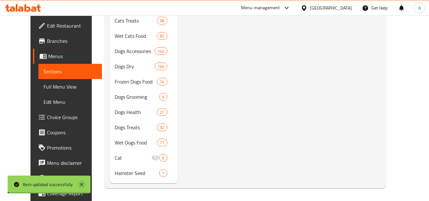
click at [82, 187] on icon at bounding box center [82, 185] width 8 height 8
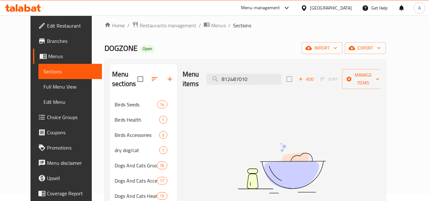
scroll to position [0, 0]
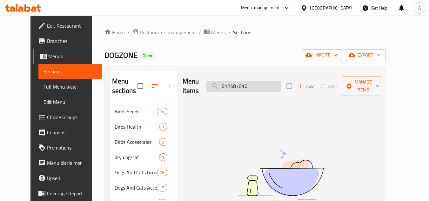
click at [266, 81] on input "812487010" at bounding box center [244, 86] width 75 height 11
paste input "6224001765056"
paste input "100"
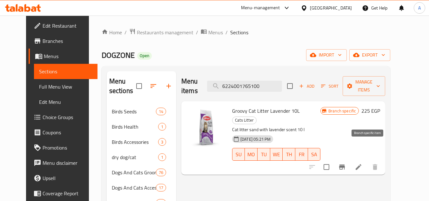
type input "6224001765100"
click at [346, 163] on icon "Branch-specific-item" at bounding box center [342, 167] width 8 height 8
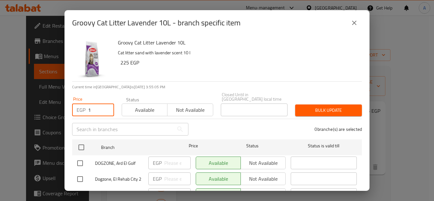
click at [105, 104] on input "1" at bounding box center [101, 110] width 26 height 13
paste input "281"
paste input "number"
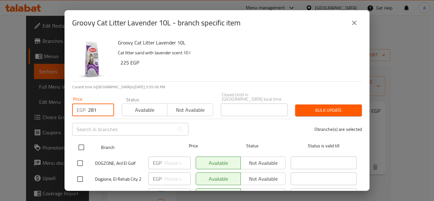
type input "281"
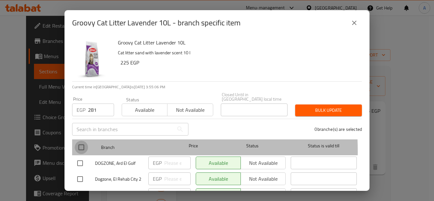
drag, startPoint x: 78, startPoint y: 147, endPoint x: 96, endPoint y: 144, distance: 18.1
click at [78, 147] on input "checkbox" at bounding box center [81, 147] width 13 height 13
checkbox input "true"
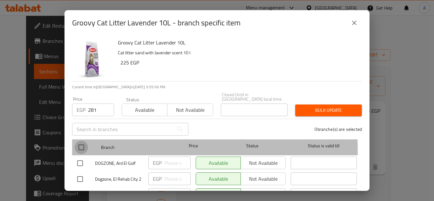
checkbox input "true"
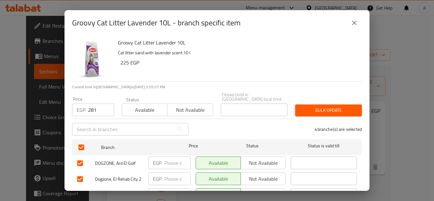
click at [315, 101] on div "Bulk update" at bounding box center [328, 110] width 74 height 19
click at [316, 105] on button "Bulk update" at bounding box center [328, 111] width 67 height 12
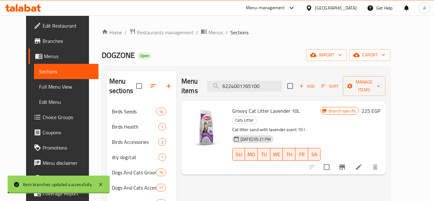
click at [382, 159] on div at bounding box center [344, 166] width 78 height 15
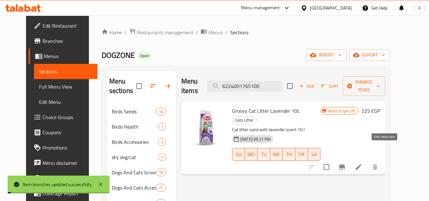
click at [363, 163] on icon at bounding box center [359, 167] width 8 height 8
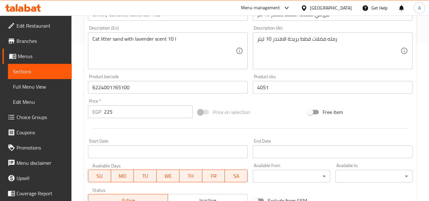
scroll to position [159, 0]
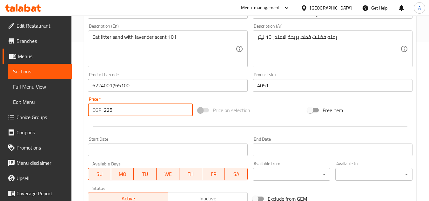
click at [123, 113] on input "225" at bounding box center [148, 110] width 89 height 13
paste input "81"
type input "281"
click at [159, 121] on div at bounding box center [250, 127] width 330 height 16
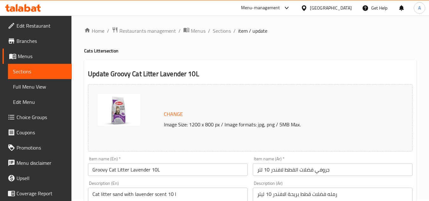
scroll to position [0, 0]
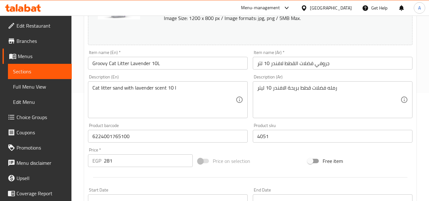
scroll to position [254, 0]
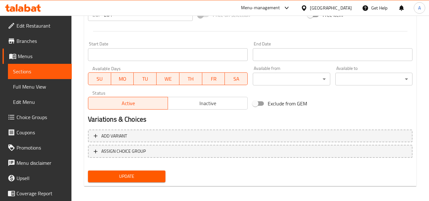
click at [165, 173] on div "Update" at bounding box center [126, 176] width 82 height 17
click at [160, 173] on button "Update" at bounding box center [126, 177] width 77 height 12
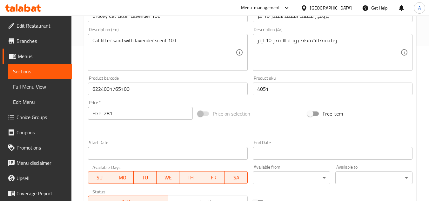
scroll to position [95, 0]
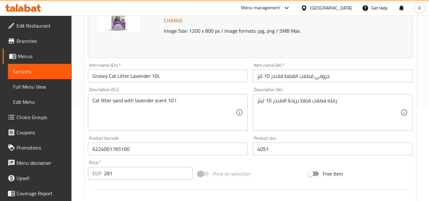
click at [263, 90] on div "Description (Ar) رمله فضلات قطط بريحة الافندر 10 ليتر Description (Ar)" at bounding box center [333, 109] width 160 height 44
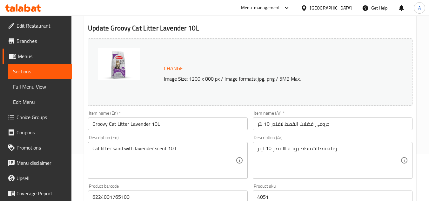
scroll to position [0, 0]
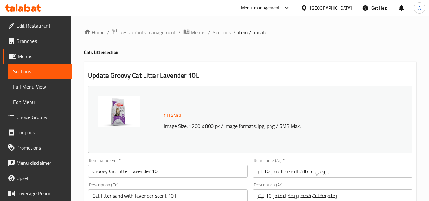
click at [246, 36] on span "item / update" at bounding box center [252, 33] width 29 height 8
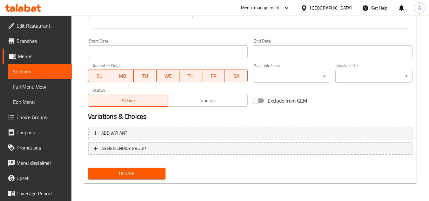
click at [137, 176] on span "Update" at bounding box center [126, 174] width 67 height 8
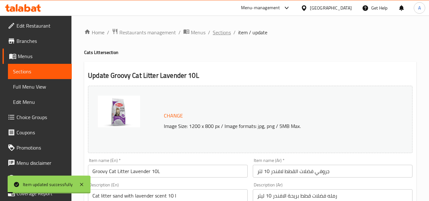
click at [220, 33] on span "Sections" at bounding box center [222, 33] width 18 height 8
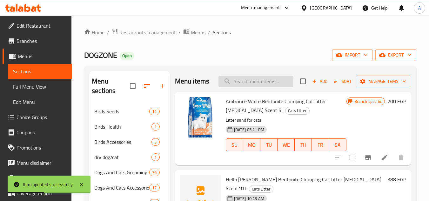
click at [250, 85] on input "search" at bounding box center [256, 81] width 75 height 11
paste input "6224001765100"
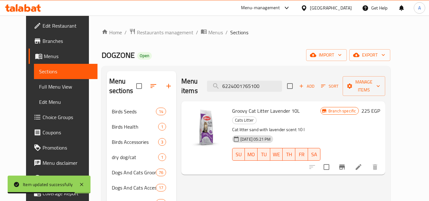
type input "6224001765100"
click at [368, 161] on li at bounding box center [359, 166] width 18 height 11
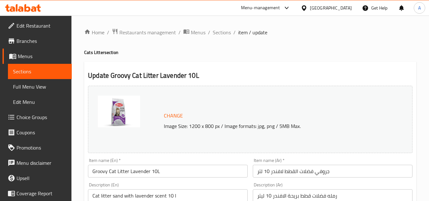
click at [211, 32] on ol "Home / Restaurants management / Menus / Sections / item / update" at bounding box center [250, 32] width 332 height 8
click at [214, 32] on span "Sections" at bounding box center [222, 33] width 18 height 8
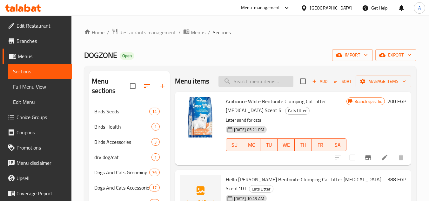
click at [264, 81] on input "search" at bounding box center [256, 81] width 75 height 11
paste input "813553010"
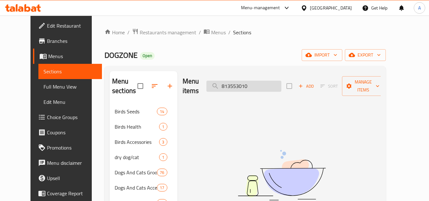
click at [259, 82] on input "813553010" at bounding box center [244, 86] width 75 height 11
paste input "Groovy Cat Litter Lavender 20L"
type input "813553010"
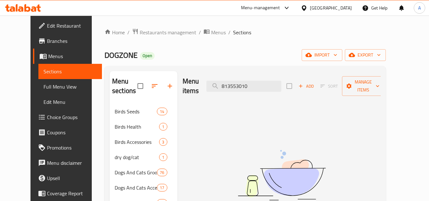
scroll to position [0, 0]
click at [298, 133] on img at bounding box center [281, 175] width 159 height 84
click at [254, 81] on input "813553010" at bounding box center [244, 86] width 75 height 11
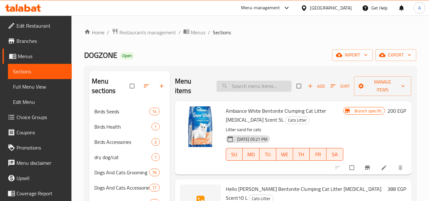
click at [247, 86] on input "search" at bounding box center [254, 86] width 75 height 11
paste input "813553010"
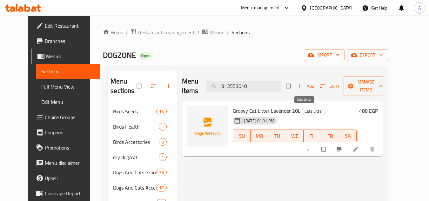
click at [309, 113] on span "Cats Litter" at bounding box center [314, 111] width 24 height 7
click at [324, 112] on h6 "Groovy Cat Litter Lavender 20L Cats Litter" at bounding box center [295, 110] width 124 height 9
click at [321, 112] on h6 "Groovy Cat Litter Lavender 20L Cats Litter" at bounding box center [295, 110] width 124 height 9
click at [256, 84] on input "813553010" at bounding box center [243, 86] width 75 height 11
paste input "6224001765032"
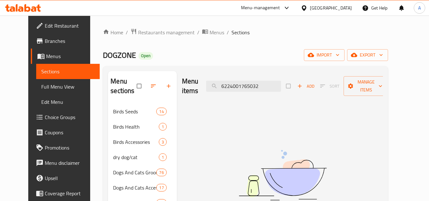
type input "6224001765032"
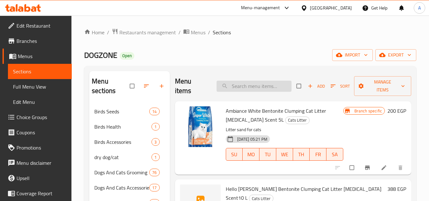
click at [249, 82] on input "search" at bounding box center [254, 86] width 75 height 11
paste input "Groovy Cat Litter Lavender 5L"
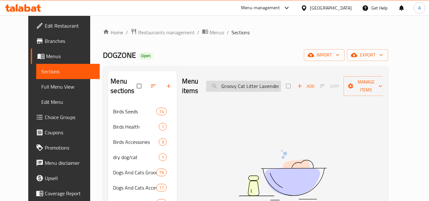
click at [259, 85] on input "Groovy Cat Litter Lavender 5L" at bounding box center [243, 86] width 75 height 11
paste input "6224001765032"
type input "6224001765032"
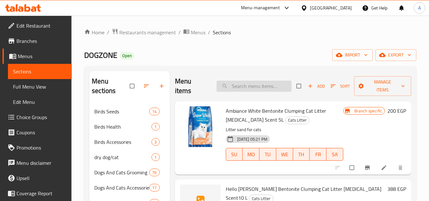
click at [248, 84] on input "search" at bounding box center [254, 86] width 75 height 11
paste input "6224001765032"
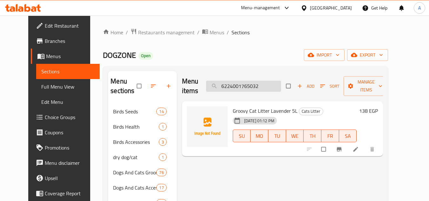
paste input "8680122862834"
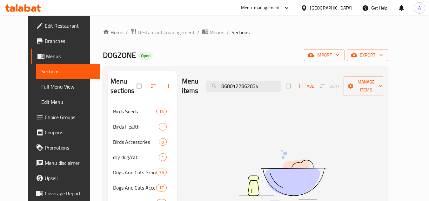
paste input "240868808"
paste input "60"
type input "8682408688060"
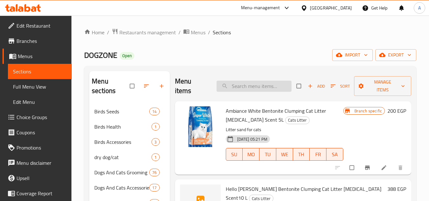
click at [247, 85] on input "search" at bounding box center [254, 86] width 75 height 11
paste input "8682408688060"
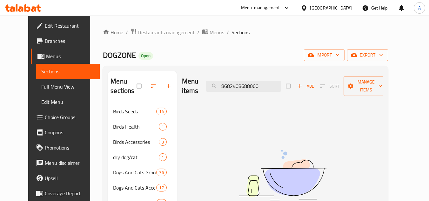
paste input "84"
type input "8682408688084"
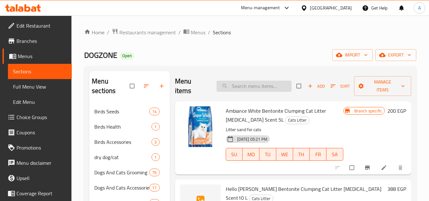
click at [262, 83] on input "search" at bounding box center [254, 86] width 75 height 11
paste input "8682408688084"
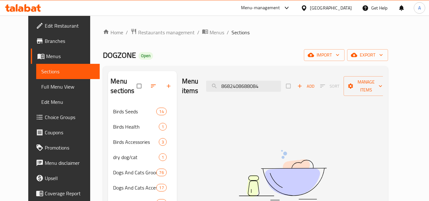
type input "8682408688084"
click at [261, 84] on input "8682408688084" at bounding box center [243, 86] width 75 height 11
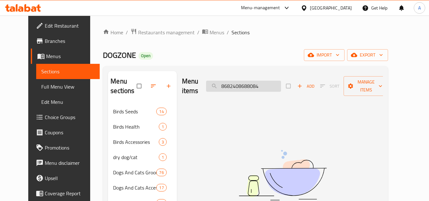
click at [264, 90] on input "8682408688084" at bounding box center [243, 86] width 75 height 11
click at [255, 97] on div "Menu items 8682408688084 Add Sort Manage items" at bounding box center [282, 86] width 201 height 30
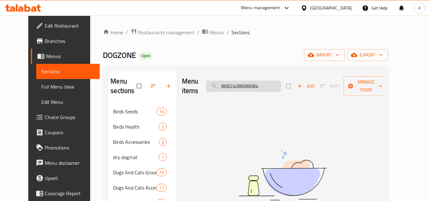
click at [264, 83] on input "8682408688084" at bounding box center [243, 86] width 75 height 11
click at [247, 87] on input "8682408688084" at bounding box center [243, 86] width 75 height 11
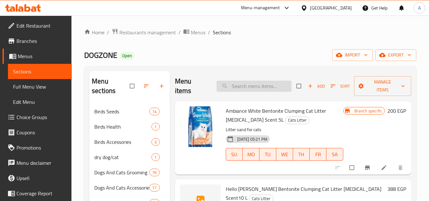
drag, startPoint x: 0, startPoint y: 0, endPoint x: 253, endPoint y: 81, distance: 265.4
click at [253, 81] on input "search" at bounding box center [254, 86] width 75 height 11
paste input "8682408688084"
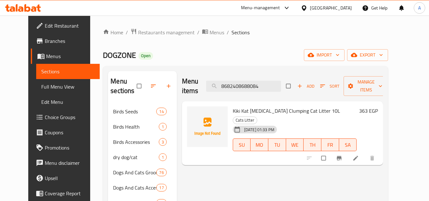
paste input "145"
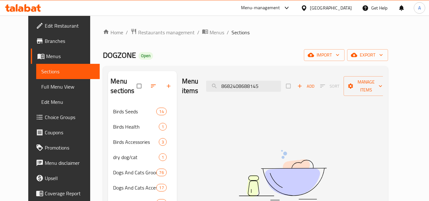
type input "8682408688145"
paste input "search"
paste input "8682408688145"
paste input "039"
type input "8682408688039"
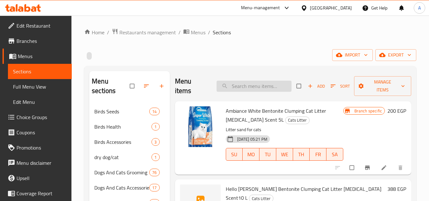
click at [252, 81] on input "search" at bounding box center [254, 86] width 75 height 11
paste input "8682408688039"
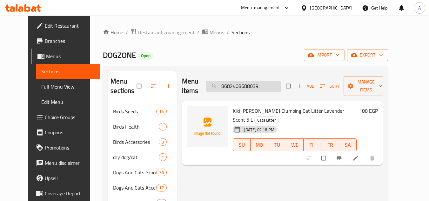
paste input "152"
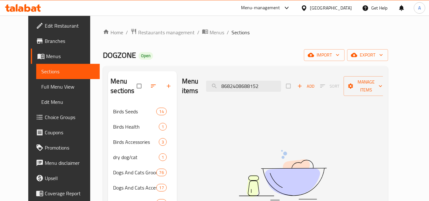
paste input "14"
paste input "21"
paste input "053"
paste input "search"
paste input "91"
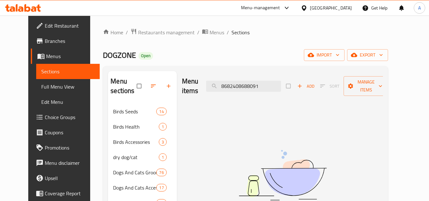
paste input "220"
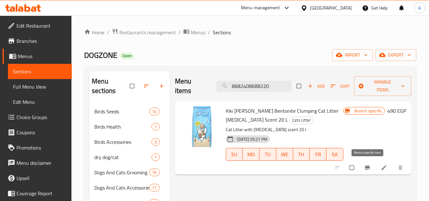
type input "8682408688220"
click at [363, 168] on button "Branch-specific-item" at bounding box center [368, 168] width 15 height 14
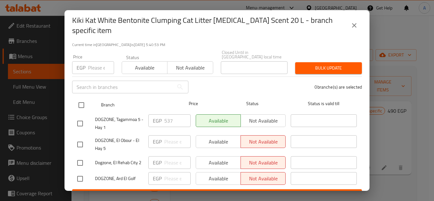
scroll to position [56, 0]
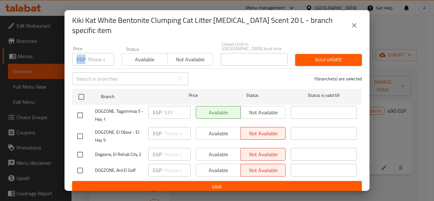
click at [97, 61] on div "Price EGP Price" at bounding box center [93, 56] width 50 height 27
click at [98, 56] on input "number" at bounding box center [101, 59] width 26 height 13
paste input "613"
type input "613"
click at [236, 74] on div "0 branche(s) are selected" at bounding box center [278, 78] width 173 height 23
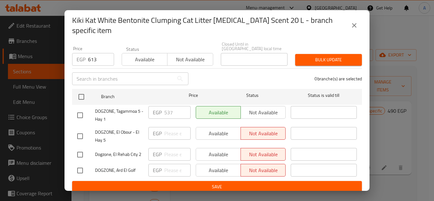
click at [236, 74] on div "0 branche(s) are selected" at bounding box center [278, 78] width 173 height 23
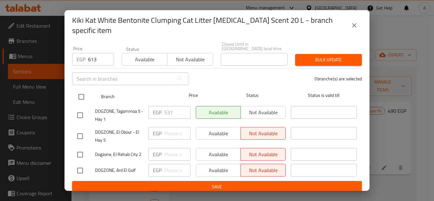
click at [87, 90] on input "checkbox" at bounding box center [81, 96] width 13 height 13
checkbox input "true"
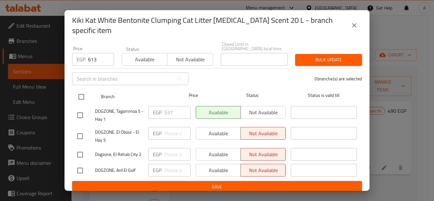
checkbox input "true"
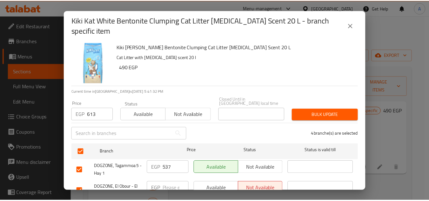
scroll to position [0, 0]
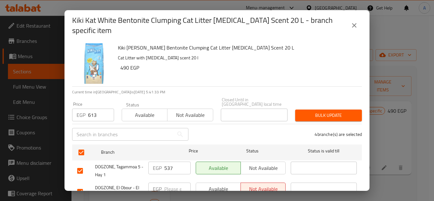
click at [314, 113] on span "Bulk update" at bounding box center [328, 116] width 57 height 8
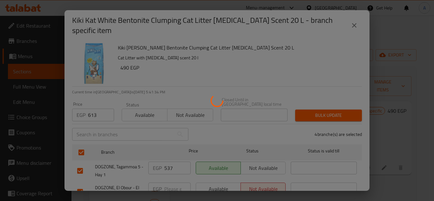
click at [385, 164] on div at bounding box center [217, 100] width 434 height 201
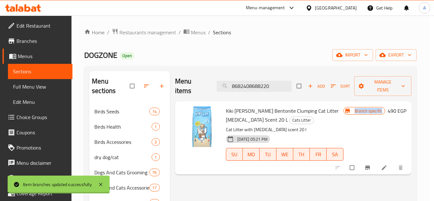
click at [386, 168] on div at bounding box center [370, 168] width 78 height 14
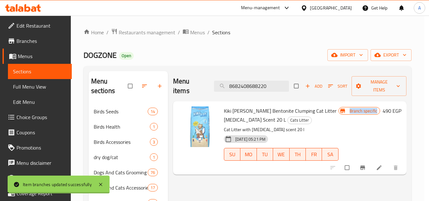
click at [383, 168] on icon at bounding box center [379, 168] width 6 height 6
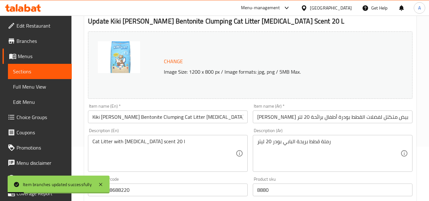
scroll to position [127, 0]
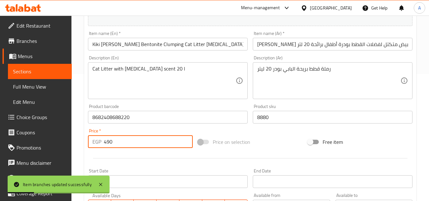
drag, startPoint x: 146, startPoint y: 145, endPoint x: 0, endPoint y: 132, distance: 146.4
click at [0, 135] on div "Edit Restaurant Branches Menus Sections Full Menu View Edit Menu Choice Groups …" at bounding box center [214, 109] width 429 height 443
paste input "613"
type input "613"
click at [198, 162] on div at bounding box center [250, 159] width 330 height 16
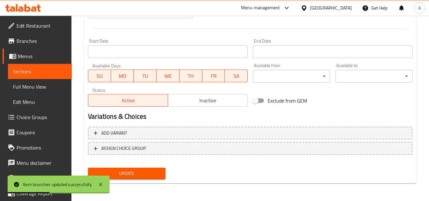
click at [151, 174] on span "Update" at bounding box center [126, 174] width 67 height 8
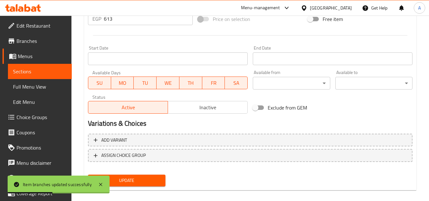
scroll to position [96, 0]
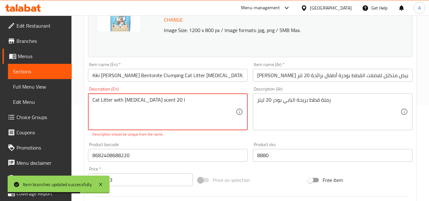
click at [194, 99] on textarea "Cat Litter with baby powder scent 20 l" at bounding box center [163, 112] width 143 height 30
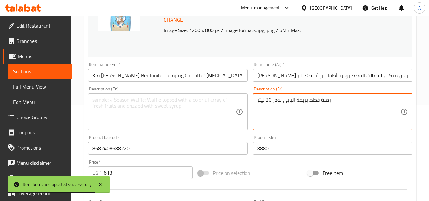
click at [264, 110] on textarea "رملة قطط بريحة البابي بودر 20 ليتر" at bounding box center [328, 112] width 143 height 30
click at [253, 133] on div "Product sku 8880 Product sku" at bounding box center [332, 145] width 165 height 24
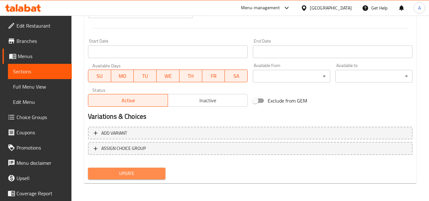
click at [150, 171] on button "Update" at bounding box center [126, 174] width 77 height 12
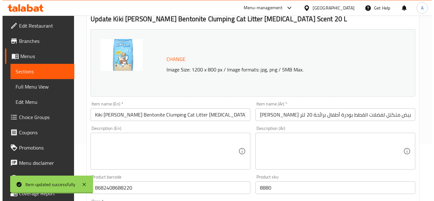
scroll to position [0, 0]
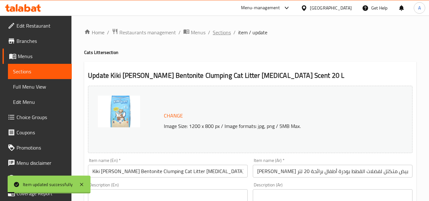
click at [221, 32] on span "Sections" at bounding box center [222, 33] width 18 height 8
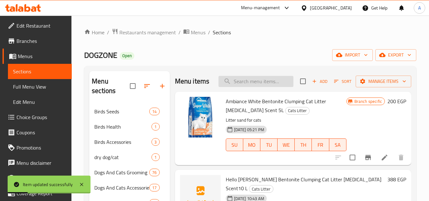
click at [244, 82] on input "search" at bounding box center [256, 81] width 75 height 11
paste input "813828010"
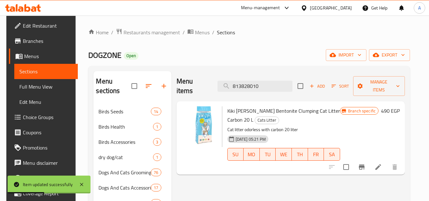
type input "813828010"
click at [375, 162] on div at bounding box center [363, 166] width 78 height 15
click at [370, 161] on button "Branch-specific-item" at bounding box center [361, 166] width 15 height 15
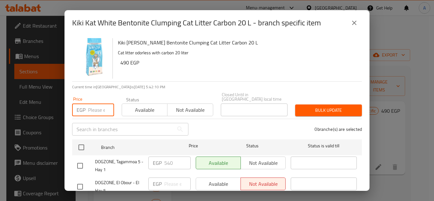
click at [97, 104] on input "number" at bounding box center [101, 110] width 26 height 13
paste input "613"
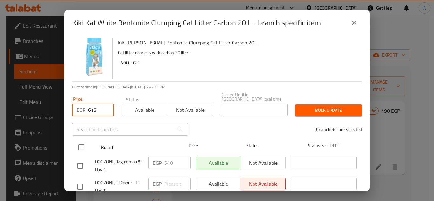
type input "613"
click at [85, 147] on input "checkbox" at bounding box center [81, 147] width 13 height 13
checkbox input "true"
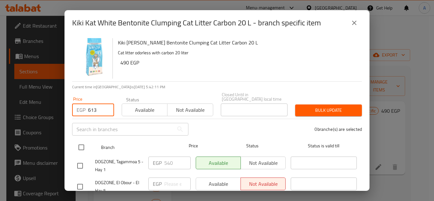
checkbox input "true"
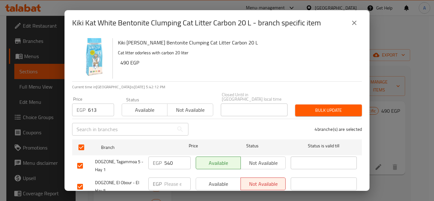
click at [305, 110] on span "Bulk update" at bounding box center [328, 110] width 57 height 8
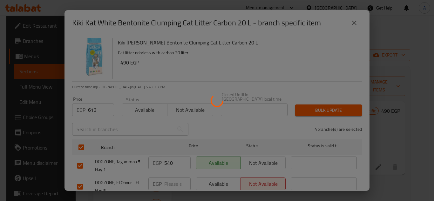
click at [388, 162] on div at bounding box center [217, 100] width 434 height 201
drag, startPoint x: 388, startPoint y: 162, endPoint x: 386, endPoint y: 158, distance: 4.0
click at [388, 161] on div at bounding box center [217, 100] width 434 height 201
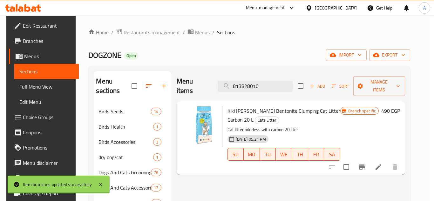
click at [386, 158] on div at bounding box center [217, 100] width 434 height 201
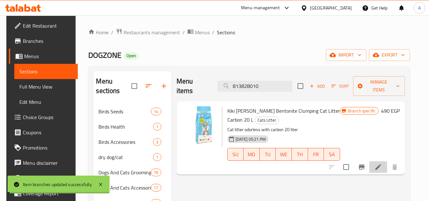
click at [382, 163] on icon at bounding box center [379, 167] width 8 height 8
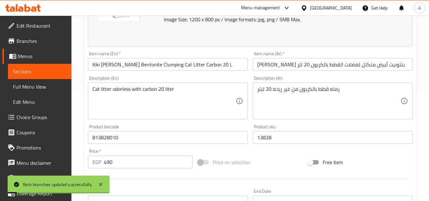
scroll to position [222, 0]
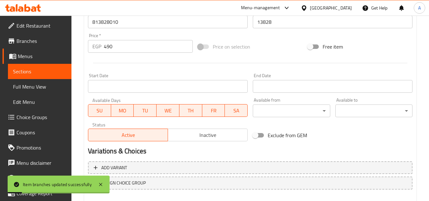
drag, startPoint x: 118, startPoint y: 47, endPoint x: 66, endPoint y: 49, distance: 52.1
click at [73, 46] on div "Home / Restaurants management / Menus / Sections / item / update Cats Litter se…" at bounding box center [250, 14] width 358 height 443
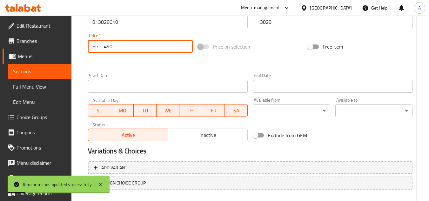
paste input "613"
type input "613"
click at [108, 72] on div "Start Date Start Date" at bounding box center [167, 83] width 165 height 24
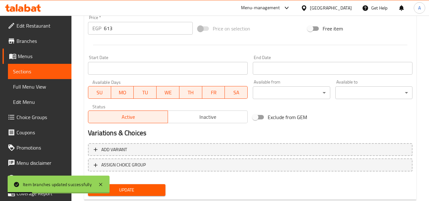
scroll to position [257, 0]
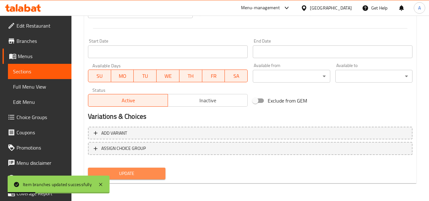
click at [139, 173] on span "Update" at bounding box center [126, 174] width 67 height 8
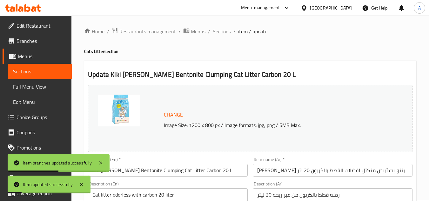
scroll to position [0, 0]
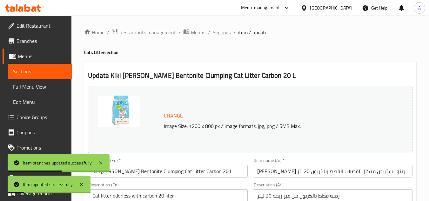
click at [215, 32] on span "Sections" at bounding box center [222, 33] width 18 height 8
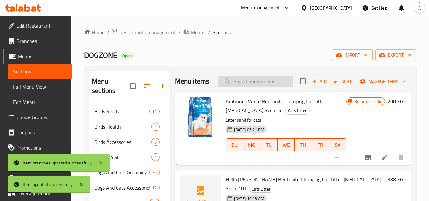
click at [266, 86] on input "search" at bounding box center [256, 81] width 75 height 11
paste input "8682408688190"
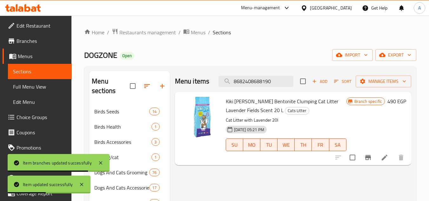
type input "8682408688190"
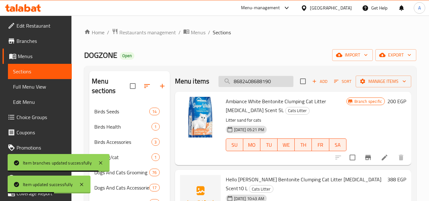
click at [278, 87] on input "8682408688190" at bounding box center [256, 81] width 75 height 11
paste input "search"
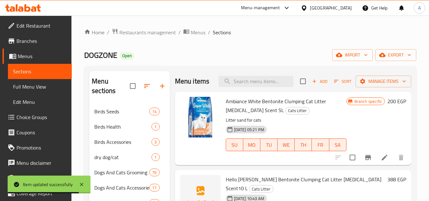
paste input "8682408688190"
type input "8682408688190"
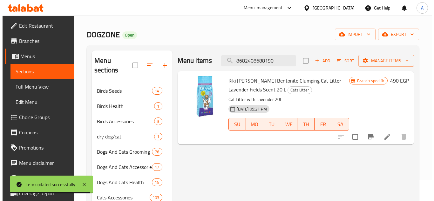
scroll to position [32, 0]
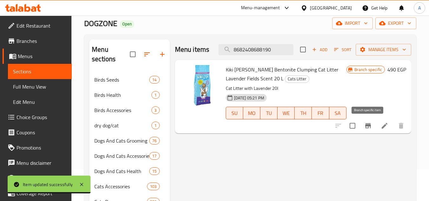
click at [367, 125] on icon "Branch-specific-item" at bounding box center [368, 125] width 6 height 5
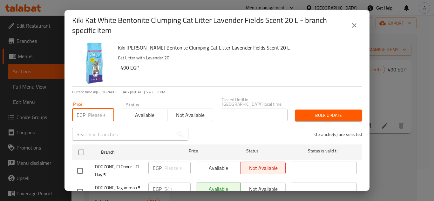
click at [92, 109] on input "number" at bounding box center [101, 115] width 26 height 13
paste input "613"
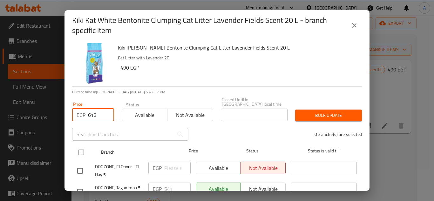
type input "613"
click at [82, 151] on input "checkbox" at bounding box center [81, 152] width 13 height 13
checkbox input "true"
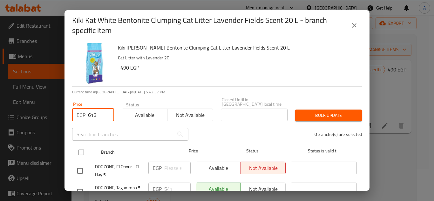
checkbox input "true"
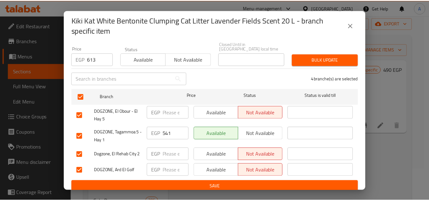
scroll to position [0, 0]
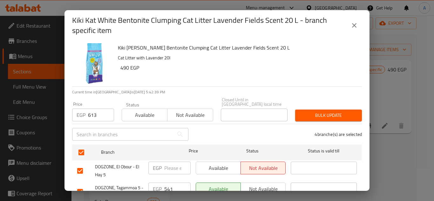
click at [322, 112] on span "Bulk update" at bounding box center [328, 116] width 57 height 8
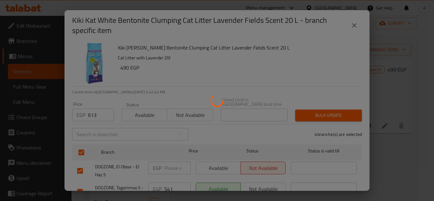
click at [386, 127] on div at bounding box center [217, 100] width 434 height 201
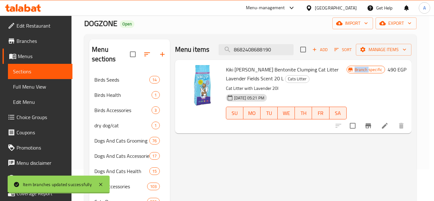
click at [386, 127] on div at bounding box center [217, 100] width 434 height 201
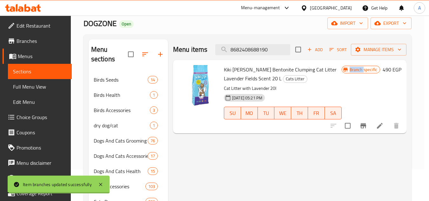
click at [384, 127] on icon at bounding box center [380, 126] width 8 height 8
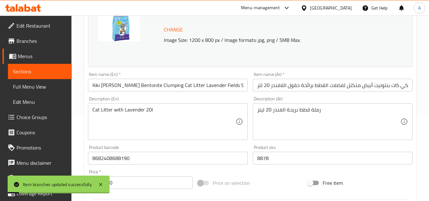
scroll to position [191, 0]
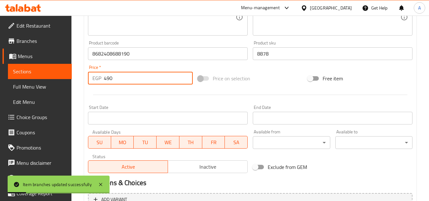
drag, startPoint x: 128, startPoint y: 82, endPoint x: 74, endPoint y: 85, distance: 54.1
click at [75, 81] on div "Home / Restaurants management / Menus / Sections / item / update Cats Litter se…" at bounding box center [250, 46] width 358 height 443
paste input "613"
type input "613"
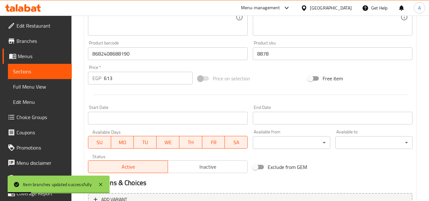
click at [123, 103] on div "Start Date Start Date" at bounding box center [167, 115] width 165 height 24
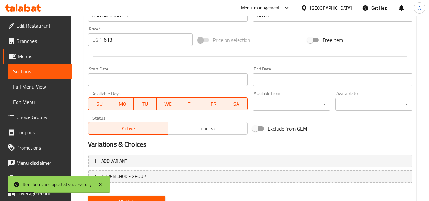
scroll to position [257, 0]
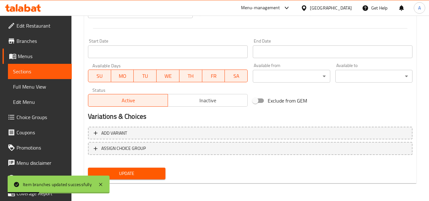
click at [130, 178] on button "Update" at bounding box center [126, 174] width 77 height 12
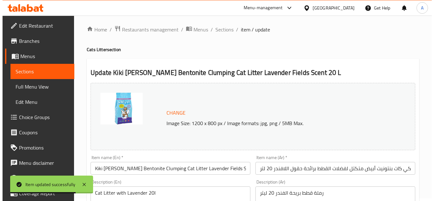
scroll to position [0, 0]
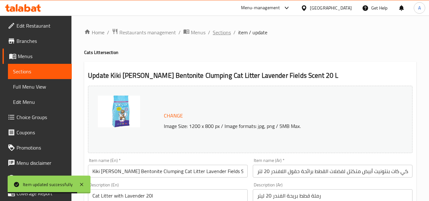
click at [223, 33] on span "Sections" at bounding box center [222, 33] width 18 height 8
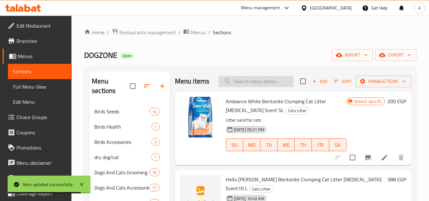
click at [241, 81] on input "search" at bounding box center [256, 81] width 75 height 11
paste input "8682408688190"
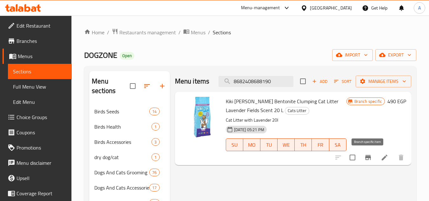
type input "8682408688190"
click at [368, 158] on icon "Branch-specific-item" at bounding box center [368, 157] width 6 height 5
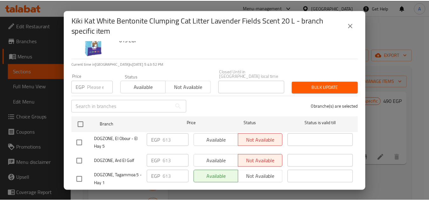
scroll to position [56, 0]
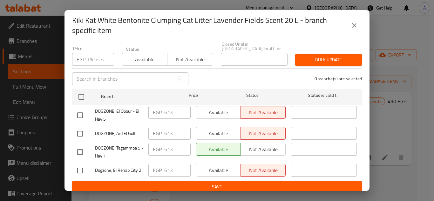
click at [350, 25] on button "close" at bounding box center [354, 25] width 15 height 15
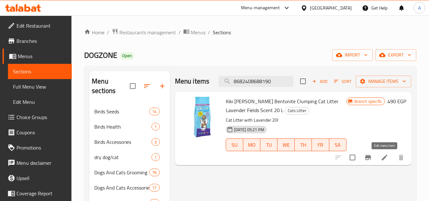
click at [387, 159] on icon at bounding box center [385, 158] width 8 height 8
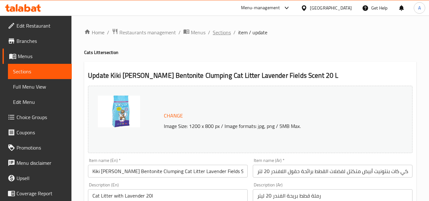
click at [217, 32] on span "Sections" at bounding box center [222, 33] width 18 height 8
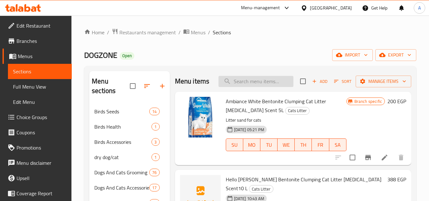
click at [252, 83] on input "search" at bounding box center [256, 81] width 75 height 11
paste input "8682408688237"
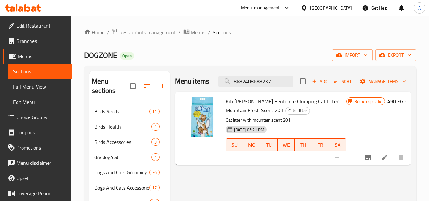
type input "8682408688237"
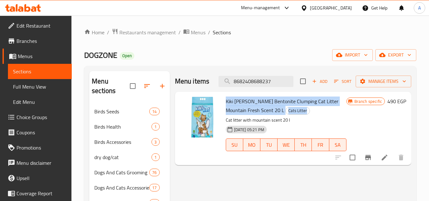
drag, startPoint x: 304, startPoint y: 110, endPoint x: 225, endPoint y: 101, distance: 79.6
click at [225, 101] on div "Kiki Kat White Bentonite Clumping Cat Litter Mountain Fresh Scent 20 L Cats Lit…" at bounding box center [286, 128] width 126 height 68
drag, startPoint x: 225, startPoint y: 101, endPoint x: 295, endPoint y: 111, distance: 70.3
click at [294, 111] on div "Kiki Kat White Bentonite Clumping Cat Litter Mountain Fresh Scent 20 L Cats Lit…" at bounding box center [286, 128] width 126 height 68
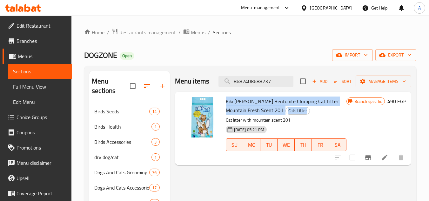
click at [296, 111] on h6 "Kiki Kat White Bentonite Clumping Cat Litter Mountain Fresh Scent 20 L Cats Lit…" at bounding box center [286, 106] width 121 height 18
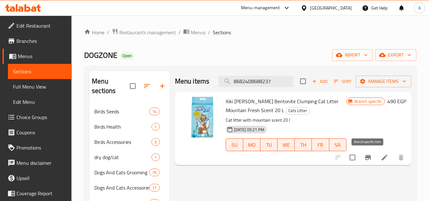
click at [366, 163] on button "Branch-specific-item" at bounding box center [368, 157] width 15 height 15
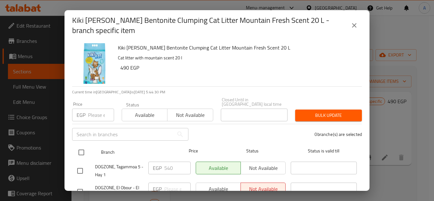
click at [86, 150] on input "checkbox" at bounding box center [81, 152] width 13 height 13
checkbox input "true"
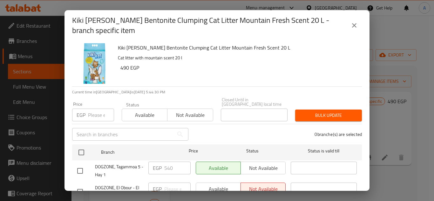
checkbox input "true"
click at [98, 115] on input "number" at bounding box center [101, 115] width 26 height 13
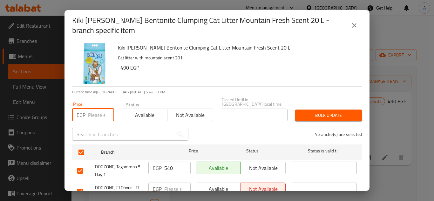
paste input "613"
type input "613"
click at [342, 112] on span "Bulk update" at bounding box center [328, 116] width 57 height 8
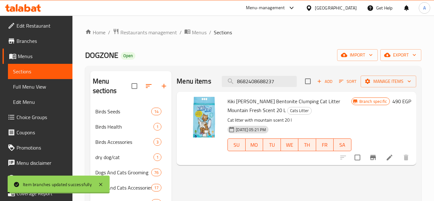
click at [381, 156] on div at bounding box center [375, 157] width 78 height 15
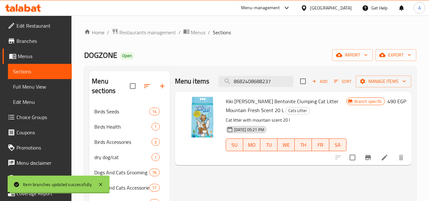
click at [381, 155] on icon at bounding box center [385, 158] width 8 height 8
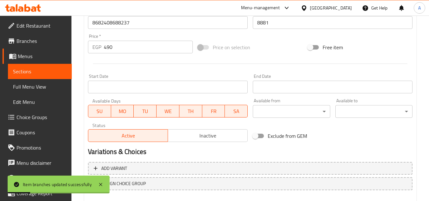
scroll to position [191, 0]
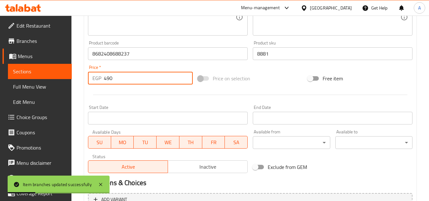
drag, startPoint x: 110, startPoint y: 79, endPoint x: 71, endPoint y: 85, distance: 39.5
click at [71, 85] on div "Edit Restaurant Branches Menus Sections Full Menu View Edit Menu Choice Groups …" at bounding box center [214, 46] width 429 height 443
paste input "613"
type input "613"
click at [133, 95] on hr at bounding box center [250, 95] width 315 height 0
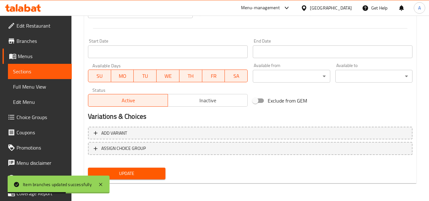
click at [139, 174] on span "Update" at bounding box center [126, 174] width 67 height 8
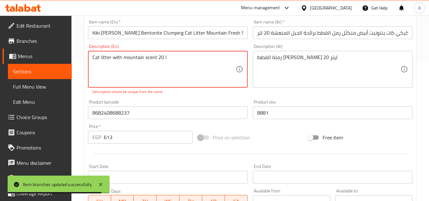
scroll to position [127, 0]
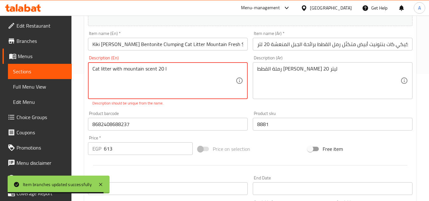
click at [180, 75] on textarea "Cat litter with mountain scent 20 l" at bounding box center [163, 81] width 143 height 30
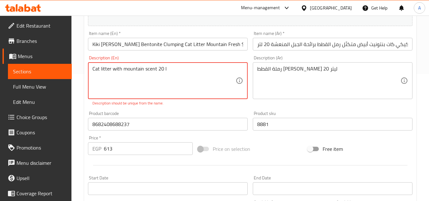
click at [180, 75] on textarea "Cat litter with mountain scent 20 l" at bounding box center [163, 81] width 143 height 30
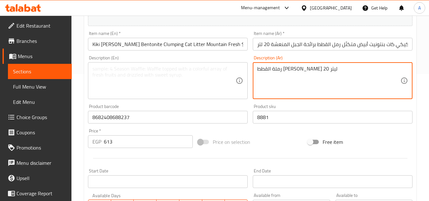
click at [281, 75] on textarea "رملة القطط بريحة الجيل 20 ليتر" at bounding box center [328, 81] width 143 height 30
click at [294, 108] on div "Product sku 8881 Product sku" at bounding box center [333, 113] width 160 height 19
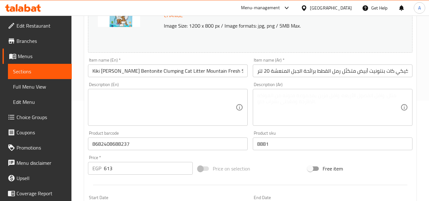
scroll to position [254, 0]
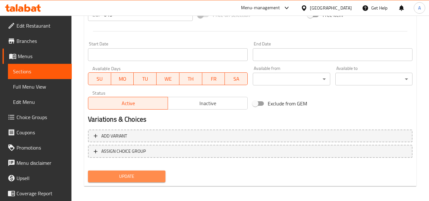
click at [142, 176] on span "Update" at bounding box center [126, 177] width 67 height 8
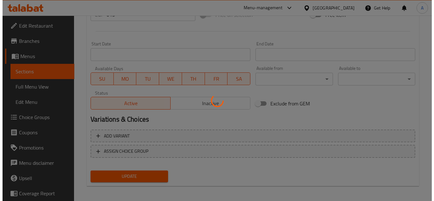
scroll to position [0, 0]
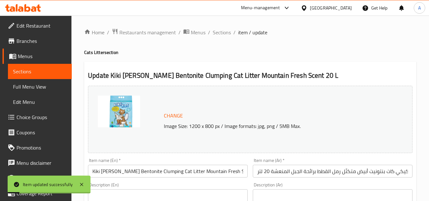
drag, startPoint x: 219, startPoint y: 33, endPoint x: 214, endPoint y: 25, distance: 9.0
click at [219, 33] on span "Sections" at bounding box center [222, 33] width 18 height 8
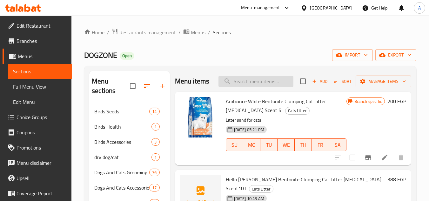
click at [246, 85] on input "search" at bounding box center [256, 81] width 75 height 11
paste input "8682408688237"
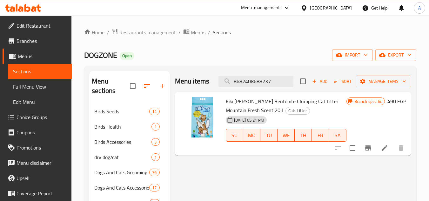
type input "8682408688237"
click at [242, 83] on input "8682408688237" at bounding box center [256, 81] width 75 height 11
click at [366, 145] on icon "Branch-specific-item" at bounding box center [368, 148] width 8 height 8
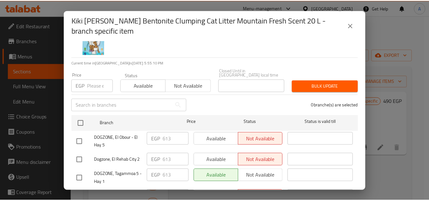
scroll to position [56, 0]
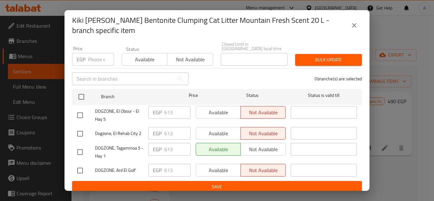
click at [355, 24] on icon "close" at bounding box center [354, 26] width 8 height 8
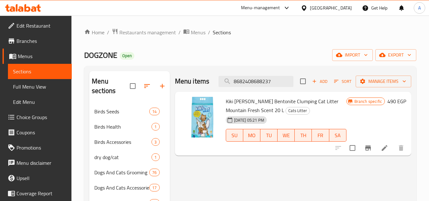
click at [383, 145] on li at bounding box center [385, 147] width 18 height 11
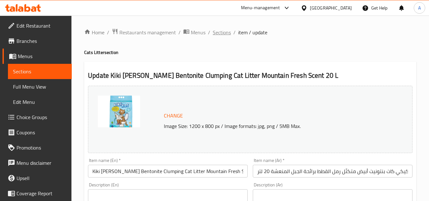
click at [217, 32] on span "Sections" at bounding box center [222, 33] width 18 height 8
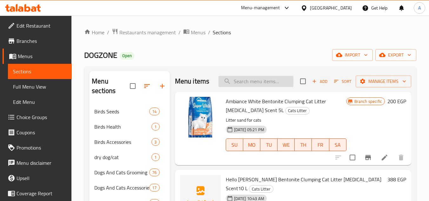
click at [233, 87] on input "search" at bounding box center [256, 81] width 75 height 11
paste input "8682408688213"
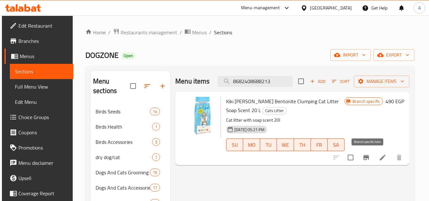
type input "8682408688213"
click at [368, 159] on icon "Branch-specific-item" at bounding box center [367, 158] width 8 height 8
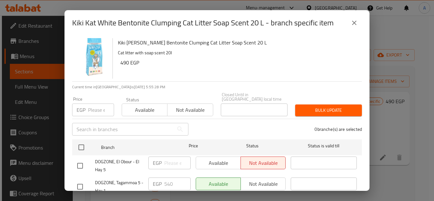
click at [96, 104] on input "number" at bounding box center [101, 110] width 26 height 13
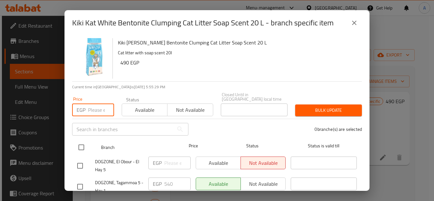
paste input "613"
type input "613"
click at [76, 143] on input "checkbox" at bounding box center [81, 147] width 13 height 13
checkbox input "true"
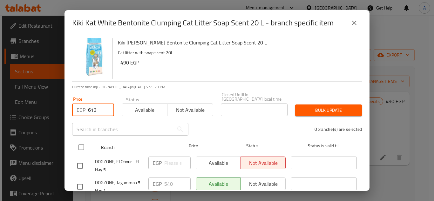
checkbox input "true"
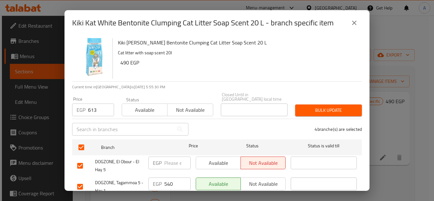
drag, startPoint x: 322, startPoint y: 105, endPoint x: 333, endPoint y: 113, distance: 14.0
click at [322, 106] on span "Bulk update" at bounding box center [328, 110] width 57 height 8
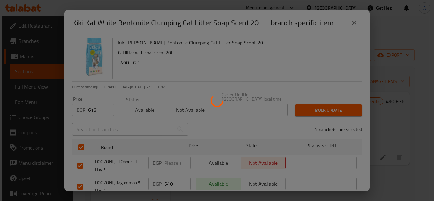
click at [389, 156] on div at bounding box center [217, 100] width 434 height 201
click at [385, 158] on div at bounding box center [217, 100] width 434 height 201
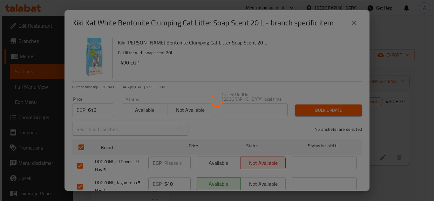
click at [385, 158] on div at bounding box center [217, 100] width 434 height 201
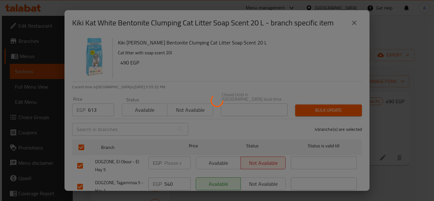
click at [385, 158] on div at bounding box center [217, 100] width 434 height 201
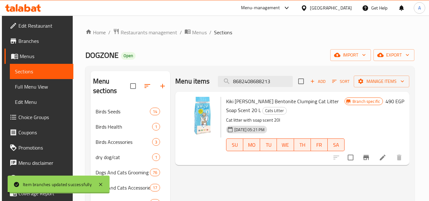
click at [385, 158] on icon at bounding box center [383, 158] width 6 height 6
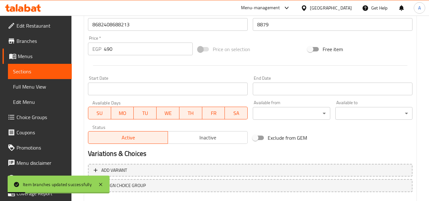
scroll to position [222, 0]
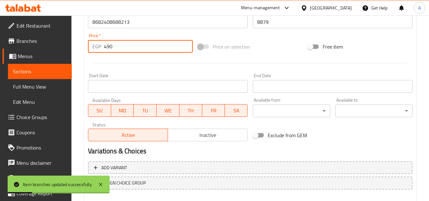
drag, startPoint x: 138, startPoint y: 45, endPoint x: 4, endPoint y: 58, distance: 134.5
click at [59, 45] on div "Edit Restaurant Branches Menus Sections Full Menu View Edit Menu Choice Groups …" at bounding box center [214, 14] width 429 height 443
paste input "613"
type input "613"
click at [108, 66] on div at bounding box center [250, 63] width 330 height 16
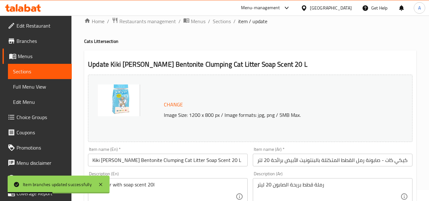
scroll to position [0, 0]
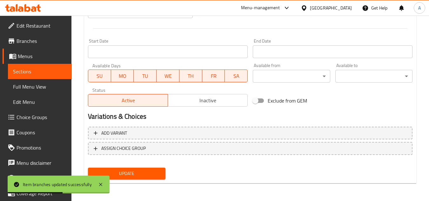
click at [151, 176] on span "Update" at bounding box center [126, 174] width 67 height 8
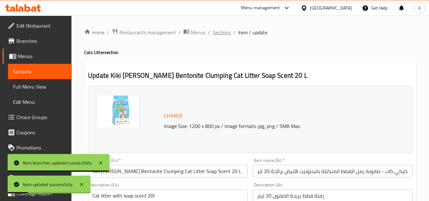
click at [230, 33] on span "Sections" at bounding box center [222, 33] width 18 height 8
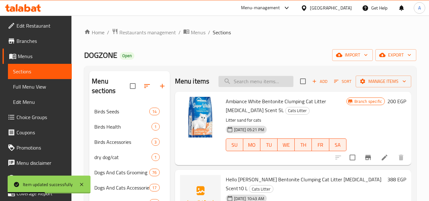
click at [243, 81] on input "search" at bounding box center [256, 81] width 75 height 11
paste input "8003507965966"
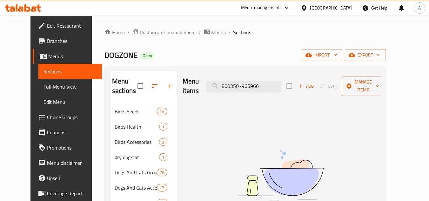
paste input "53876010"
paste input "8022967065306"
paste input "litter scoop"
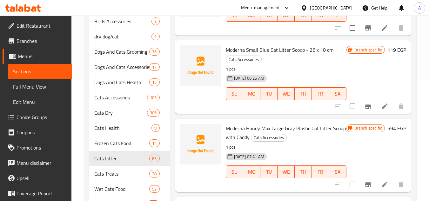
scroll to position [115, 0]
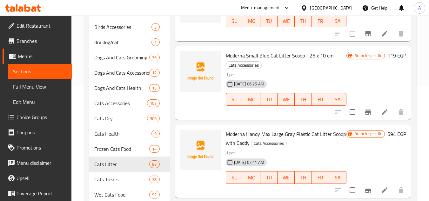
type input "litter scoop"
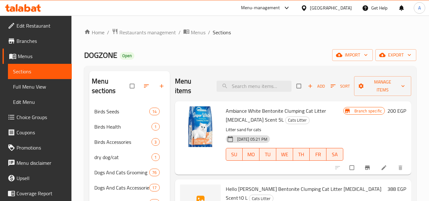
click at [243, 80] on div "Menu items Add Sort Manage items" at bounding box center [293, 86] width 236 height 30
click at [247, 86] on input "search" at bounding box center [254, 86] width 75 height 11
paste input "53876010"
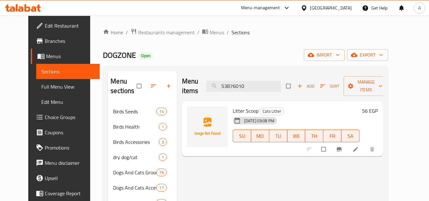
type input "53876010"
click at [360, 151] on link at bounding box center [357, 149] width 8 height 6
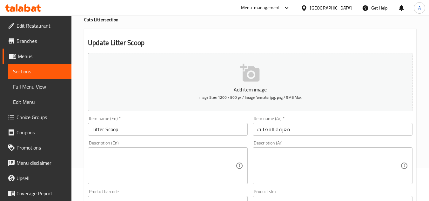
scroll to position [64, 0]
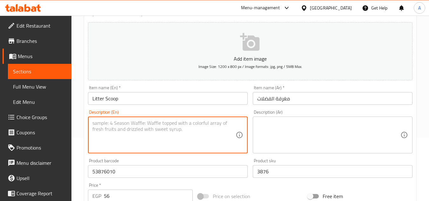
click at [184, 132] on textarea at bounding box center [163, 135] width 143 height 30
type textarea "1 pcs"
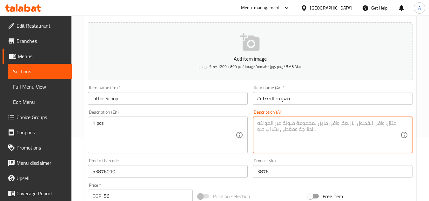
click at [318, 133] on textarea at bounding box center [328, 135] width 143 height 30
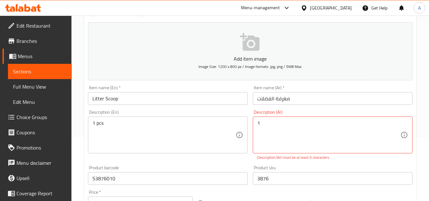
click at [318, 133] on textarea "1" at bounding box center [328, 135] width 143 height 30
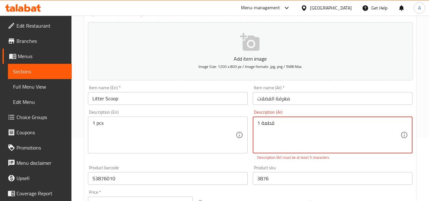
click at [315, 131] on textarea "1 قطعة" at bounding box center [328, 135] width 143 height 30
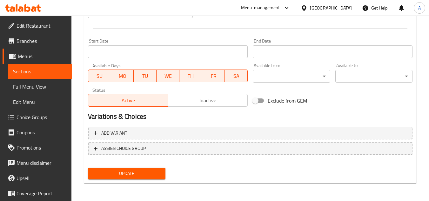
type textarea "1 قطعة"
click at [153, 175] on span "Update" at bounding box center [126, 174] width 67 height 8
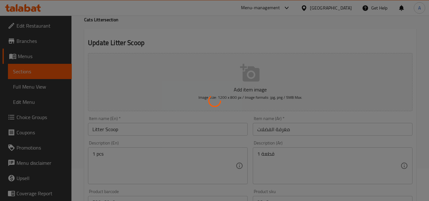
scroll to position [0, 0]
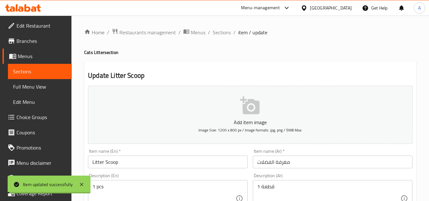
drag, startPoint x: 224, startPoint y: 34, endPoint x: 211, endPoint y: 7, distance: 30.7
click at [224, 34] on span "Sections" at bounding box center [222, 33] width 18 height 8
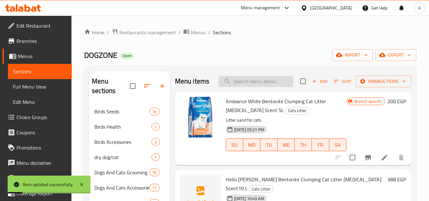
click at [250, 87] on input "search" at bounding box center [256, 81] width 75 height 11
paste input "8003507965966"
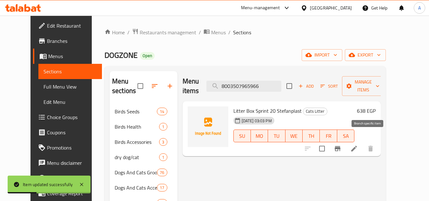
type input "8003507965966"
click at [363, 143] on li at bounding box center [354, 148] width 18 height 11
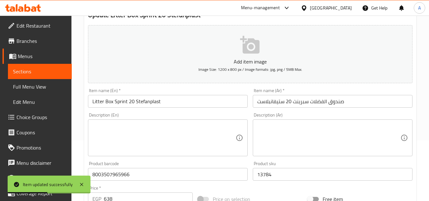
scroll to position [64, 0]
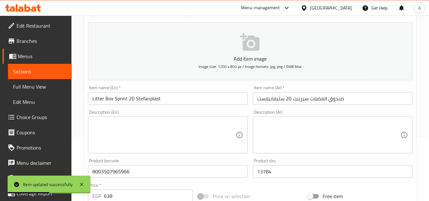
click at [164, 136] on textarea at bounding box center [163, 135] width 143 height 30
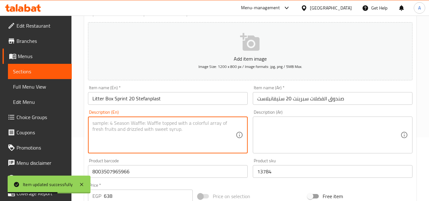
click at [271, 138] on textarea at bounding box center [328, 135] width 143 height 30
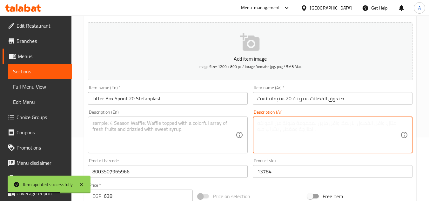
paste textarea "8003507965966"
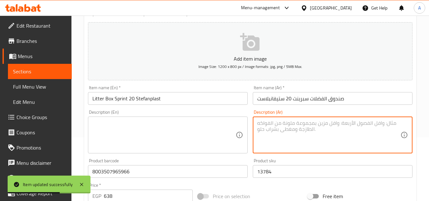
type textarea "8003507965966"
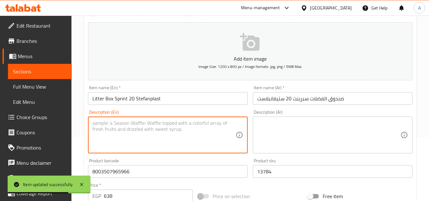
click at [204, 132] on textarea at bounding box center [163, 135] width 143 height 30
type textarea "1"
click at [269, 130] on textarea at bounding box center [328, 135] width 143 height 30
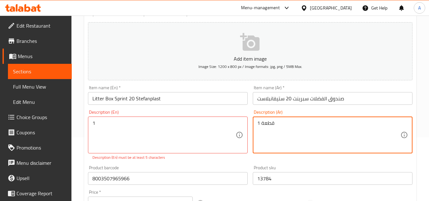
type textarea "1 قطعة"
click at [124, 119] on div "1 Description (En)" at bounding box center [168, 135] width 160 height 37
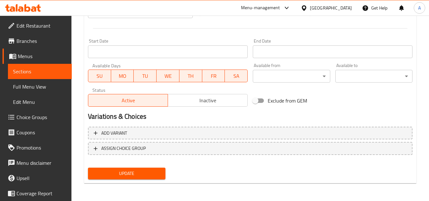
type textarea "1 Piece"
click at [139, 181] on div "Update" at bounding box center [126, 173] width 82 height 17
click at [138, 177] on span "Update" at bounding box center [126, 174] width 67 height 8
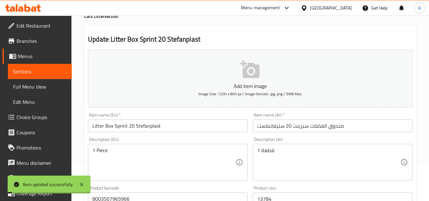
scroll to position [0, 0]
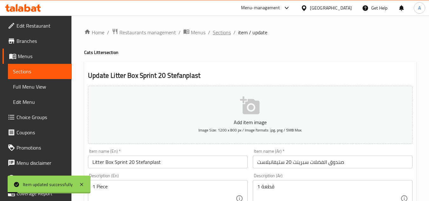
click at [218, 32] on span "Sections" at bounding box center [222, 33] width 18 height 8
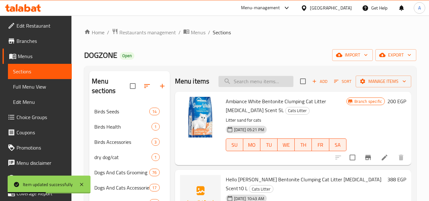
click at [244, 86] on input "search" at bounding box center [256, 81] width 75 height 11
paste input "8680067145177"
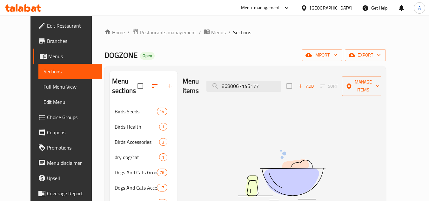
paste input "46"
type input "8680067145146"
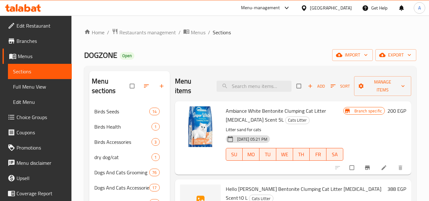
click at [278, 85] on input "search" at bounding box center [254, 86] width 75 height 11
paste input "8680067145146"
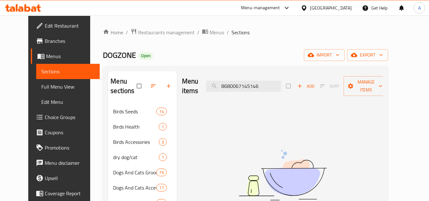
type input "8680067145146"
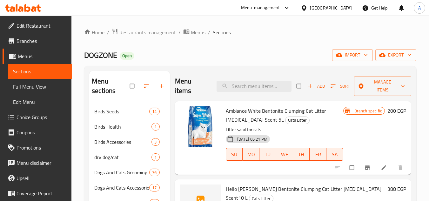
paste input "8680067145146"
type input "8680067145146"
click at [249, 80] on div "Menu items Add Sort Manage items" at bounding box center [293, 86] width 236 height 30
click at [253, 84] on input "search" at bounding box center [254, 86] width 75 height 11
paste input "8680067145146"
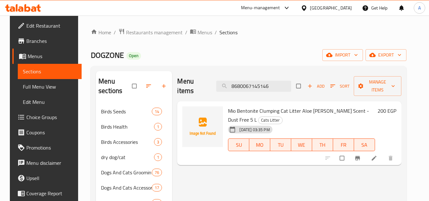
paste input "061"
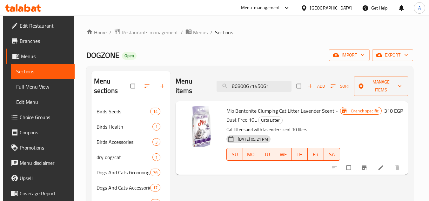
type input "8680067145061"
click at [367, 167] on icon "Branch-specific-item" at bounding box center [364, 168] width 5 height 4
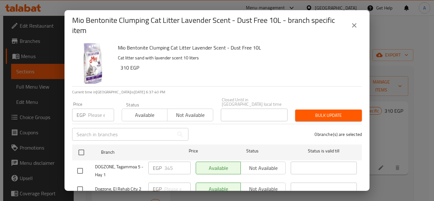
click at [92, 113] on input "number" at bounding box center [101, 115] width 26 height 13
paste input "388"
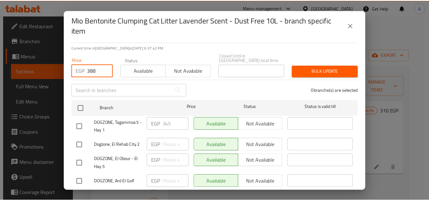
scroll to position [56, 0]
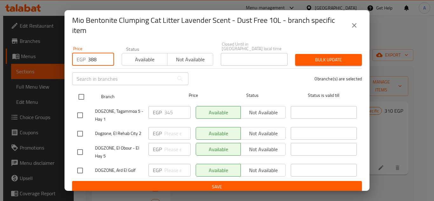
type input "388"
click at [83, 94] on input "checkbox" at bounding box center [81, 96] width 13 height 13
checkbox input "true"
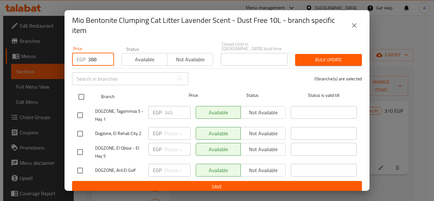
checkbox input "true"
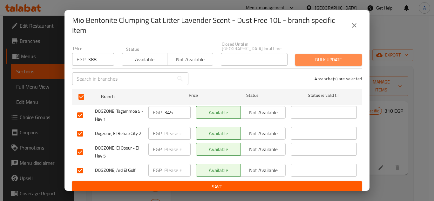
click at [330, 56] on span "Bulk update" at bounding box center [328, 60] width 57 height 8
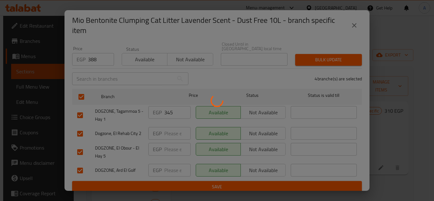
click at [382, 169] on div at bounding box center [217, 100] width 434 height 201
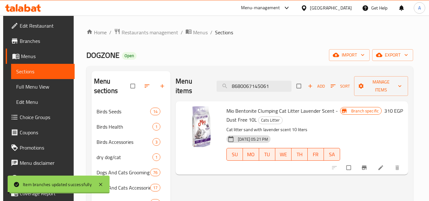
click at [382, 169] on icon at bounding box center [381, 168] width 6 height 6
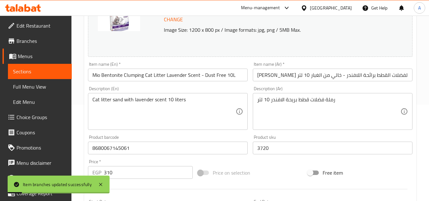
scroll to position [159, 0]
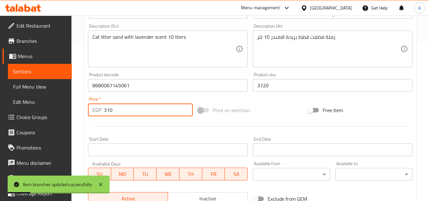
drag, startPoint x: 124, startPoint y: 108, endPoint x: 17, endPoint y: 118, distance: 107.9
click at [30, 103] on div "Edit Restaurant Branches Menus Sections Full Menu View Edit Menu Choice Groups …" at bounding box center [214, 78] width 429 height 443
paste input "88"
type input "388"
click at [125, 132] on div at bounding box center [250, 127] width 330 height 16
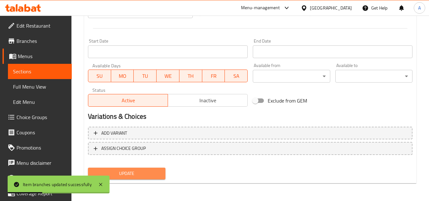
click at [137, 177] on button "Update" at bounding box center [126, 174] width 77 height 12
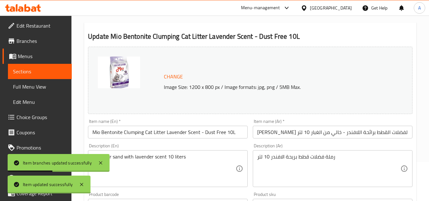
scroll to position [0, 0]
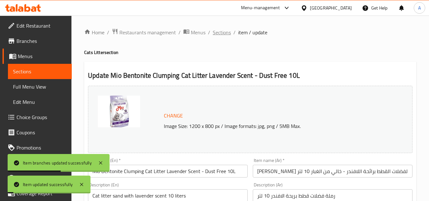
click at [221, 29] on span "Sections" at bounding box center [222, 33] width 18 height 8
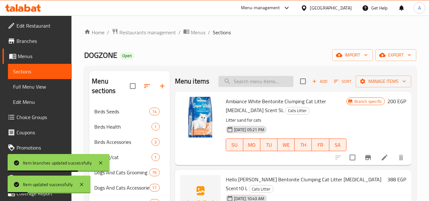
click at [264, 87] on input "search" at bounding box center [256, 81] width 75 height 11
paste input "8680067145238"
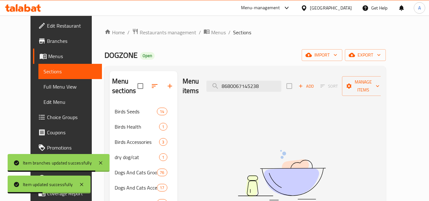
type input "8680067145238"
